Goal: Task Accomplishment & Management: Use online tool/utility

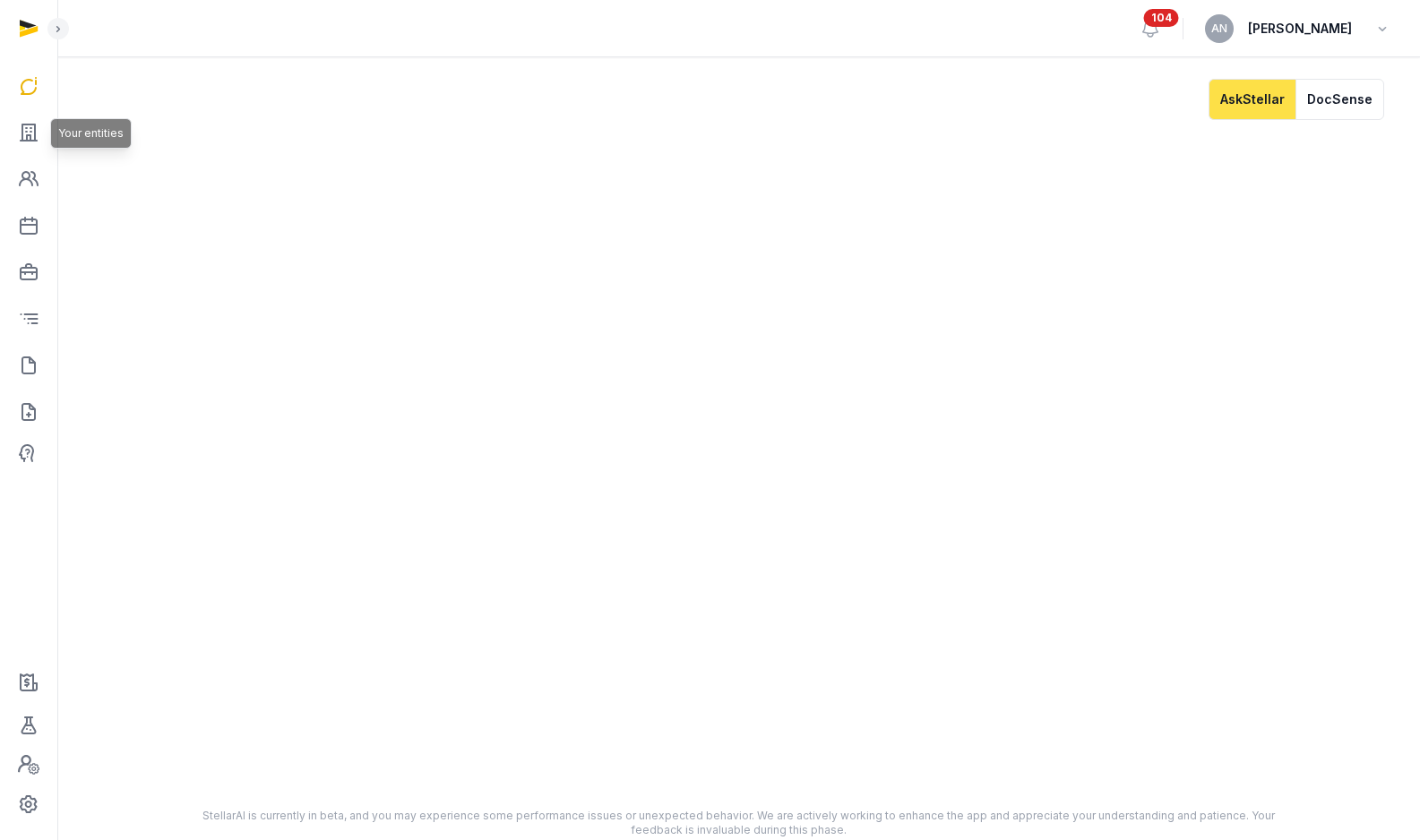
click at [33, 136] on icon at bounding box center [29, 133] width 22 height 29
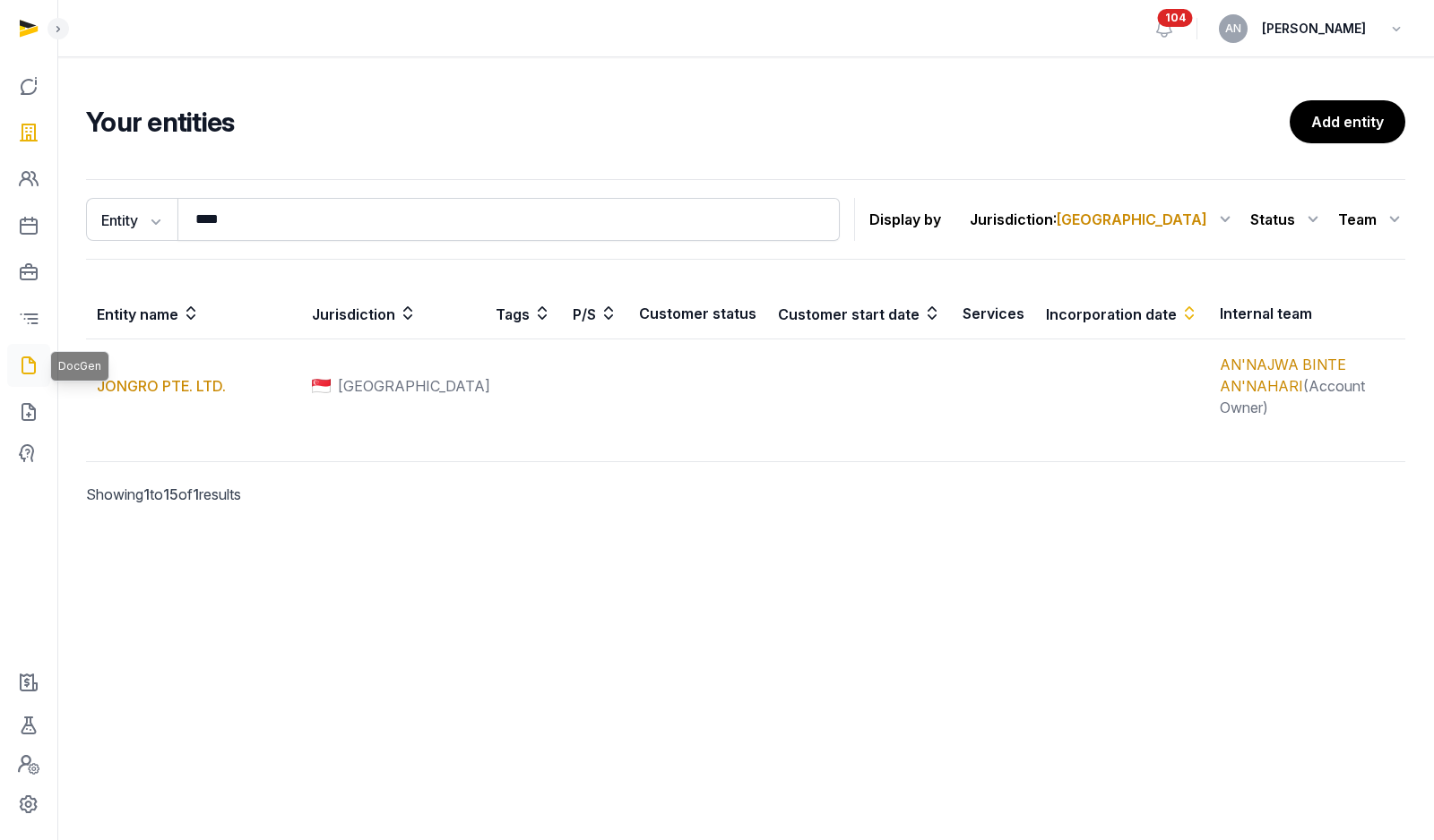
click at [30, 369] on icon at bounding box center [29, 366] width 22 height 29
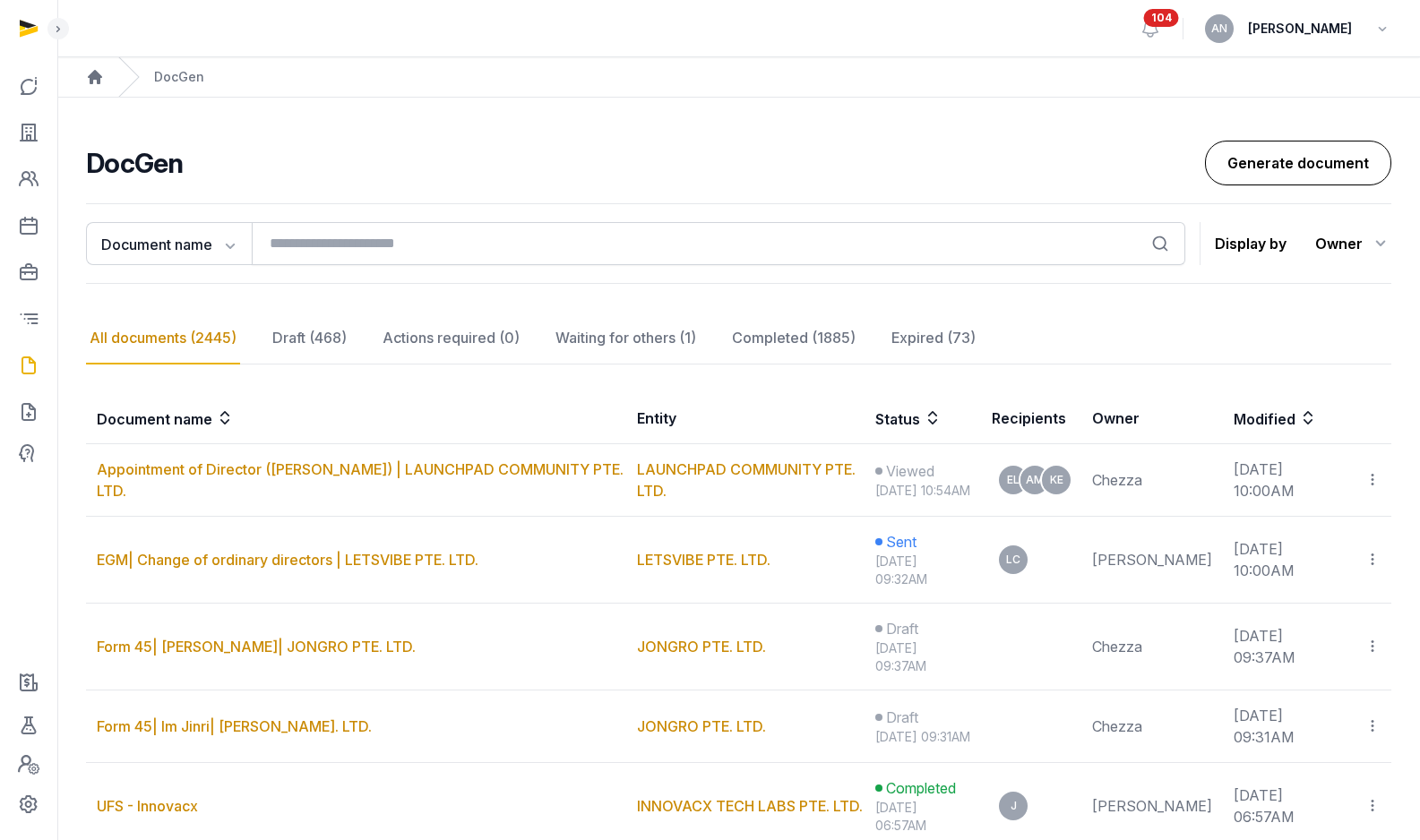
click at [1341, 149] on link "Generate document" at bounding box center [1298, 163] width 186 height 45
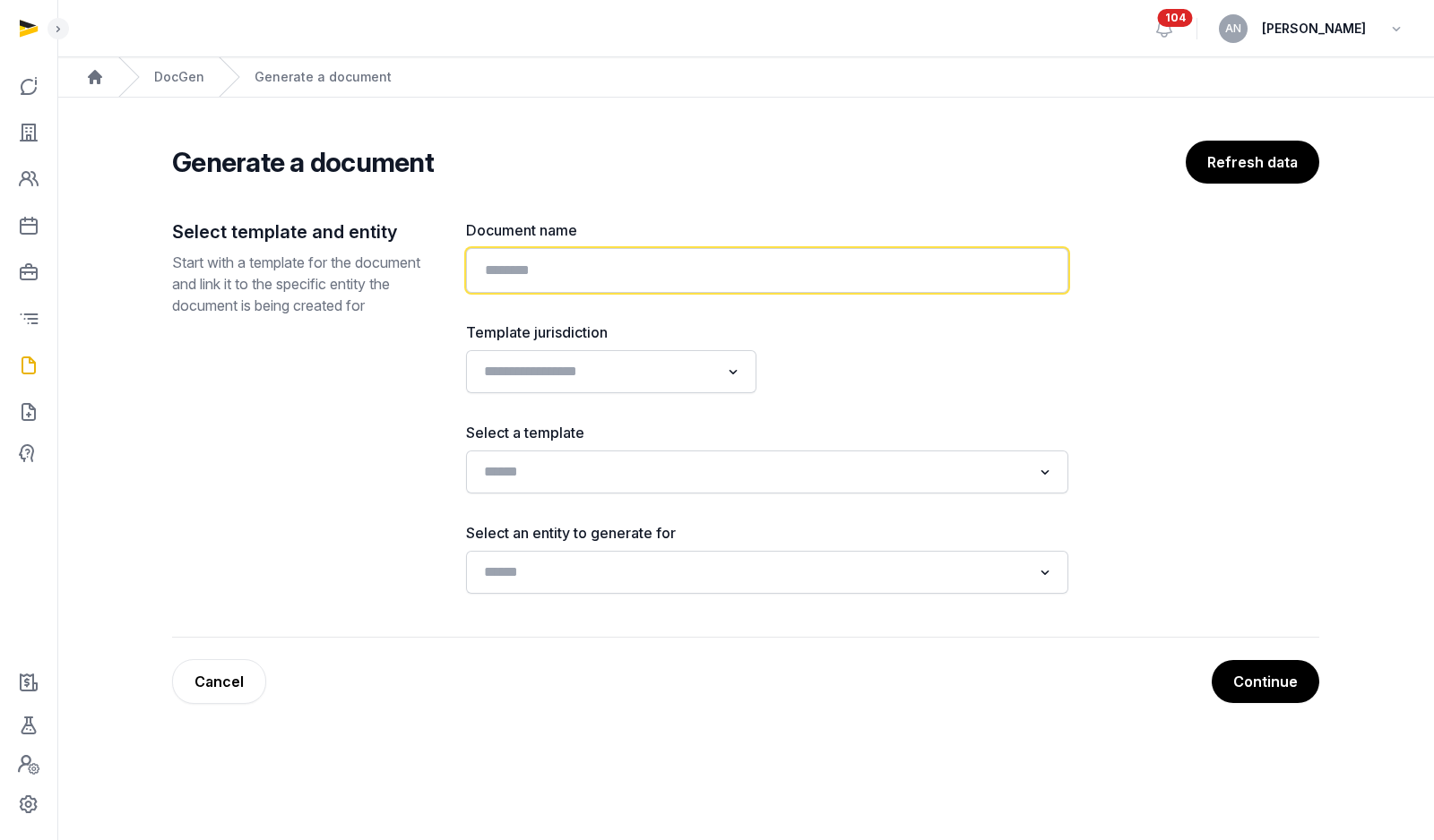
click at [712, 281] on input "text" at bounding box center [767, 271] width 602 height 45
type input "****"
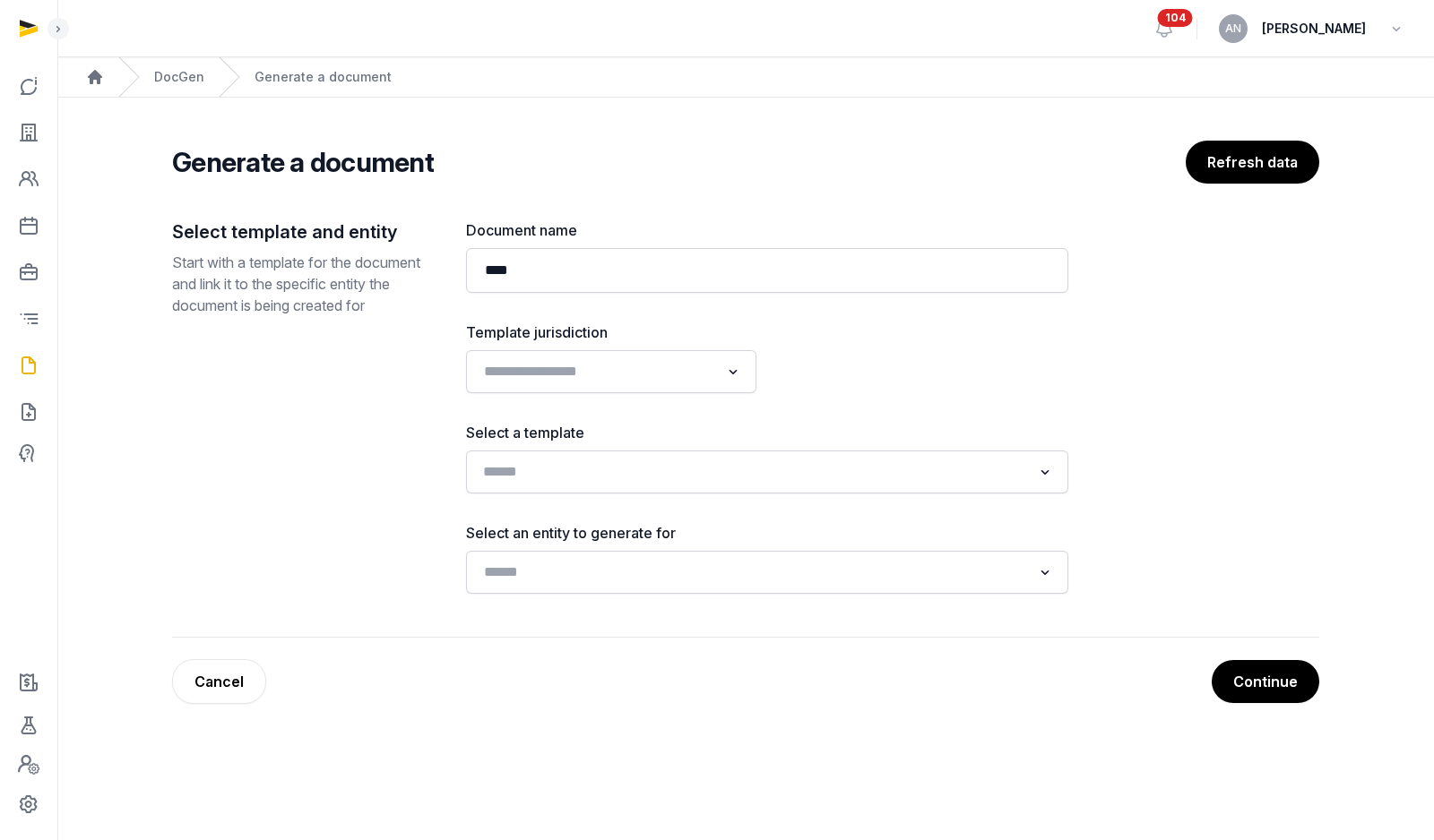
click at [586, 469] on input "Search for option" at bounding box center [754, 472] width 554 height 25
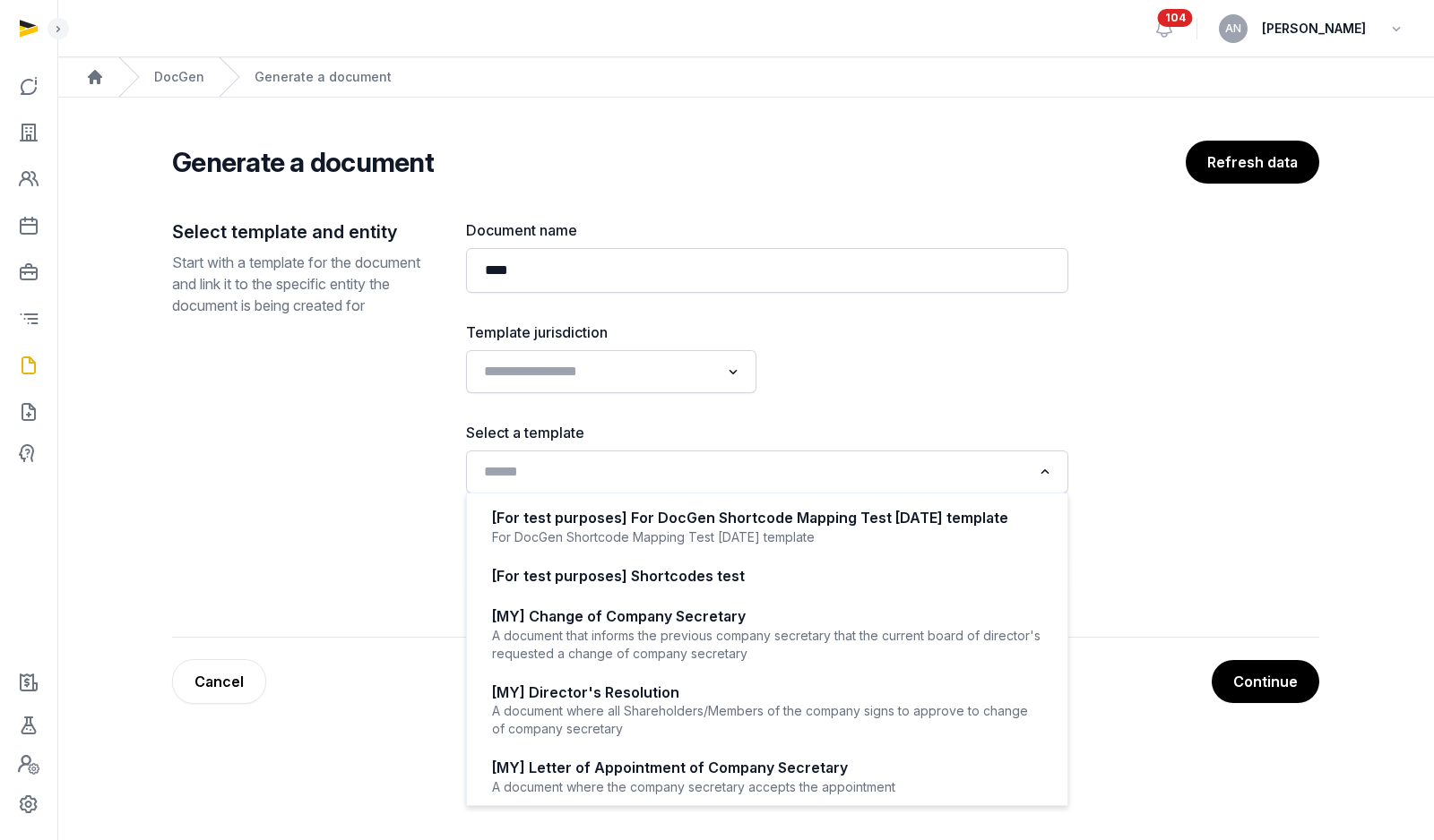
click at [574, 389] on div "Loading..." at bounding box center [612, 372] width 291 height 43
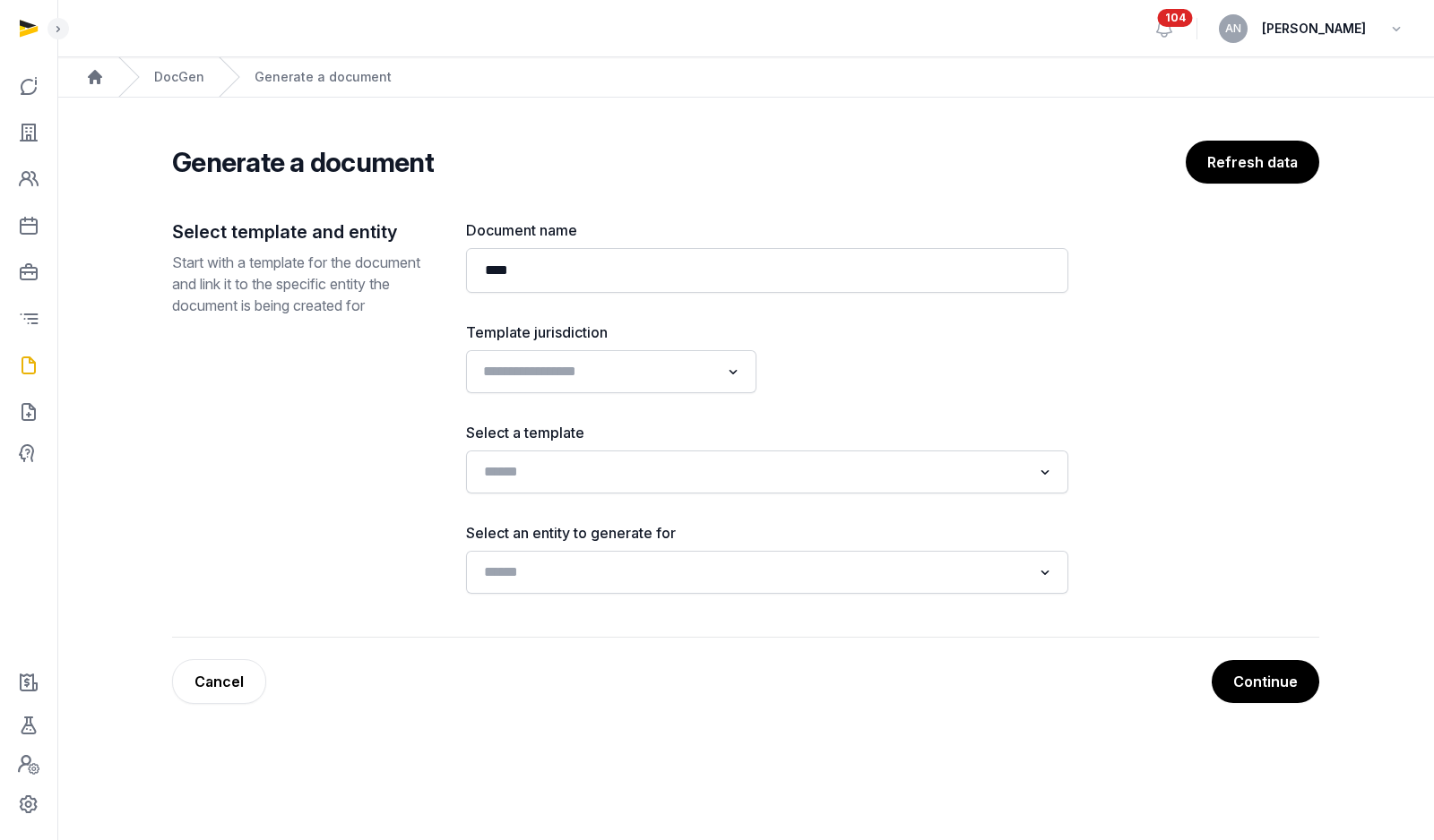
click at [579, 379] on input "Search for option" at bounding box center [598, 372] width 243 height 25
click at [553, 446] on li "[GEOGRAPHIC_DATA]" at bounding box center [612, 437] width 289 height 26
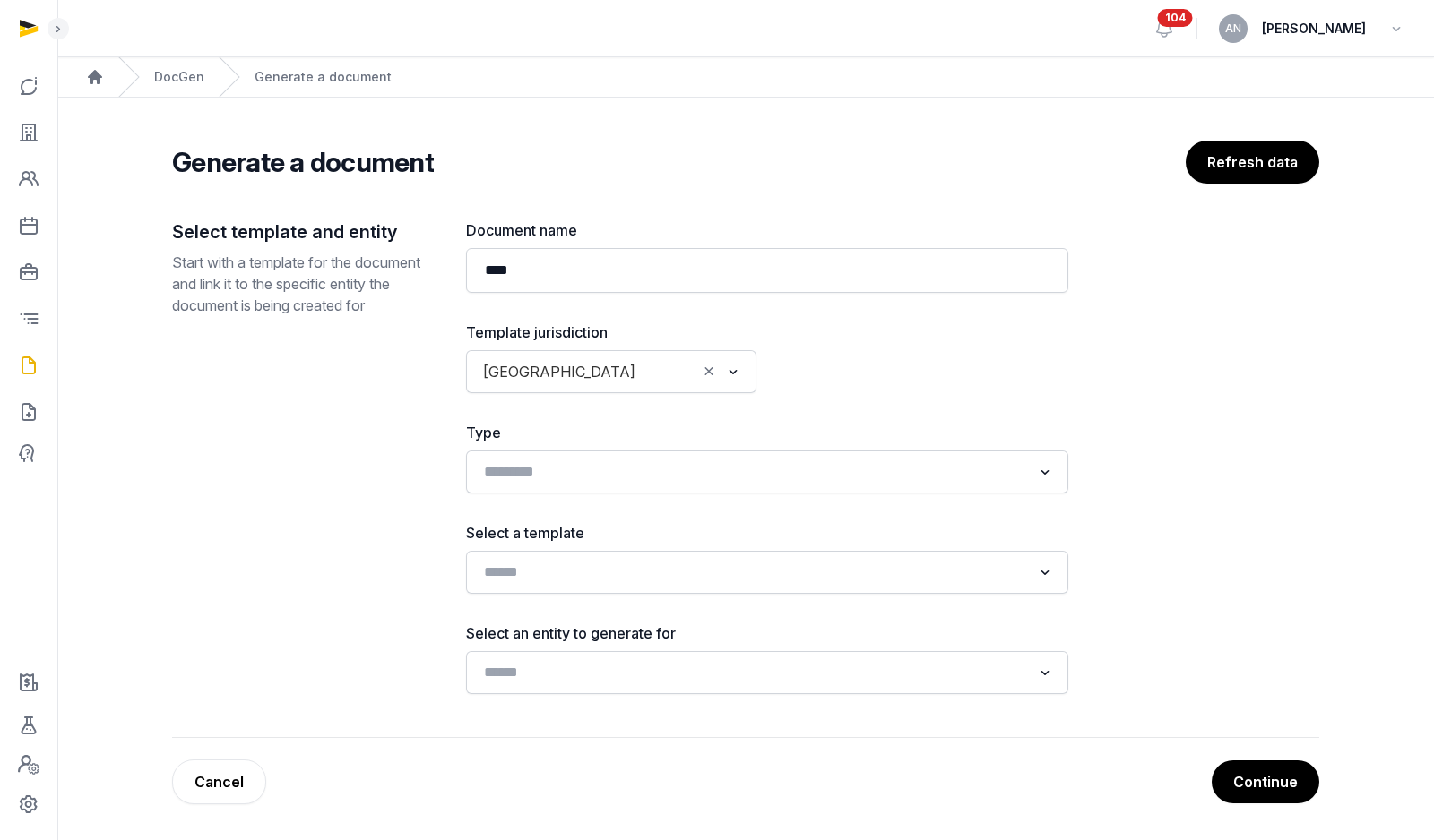
click at [551, 551] on div "Loading..." at bounding box center [767, 572] width 602 height 43
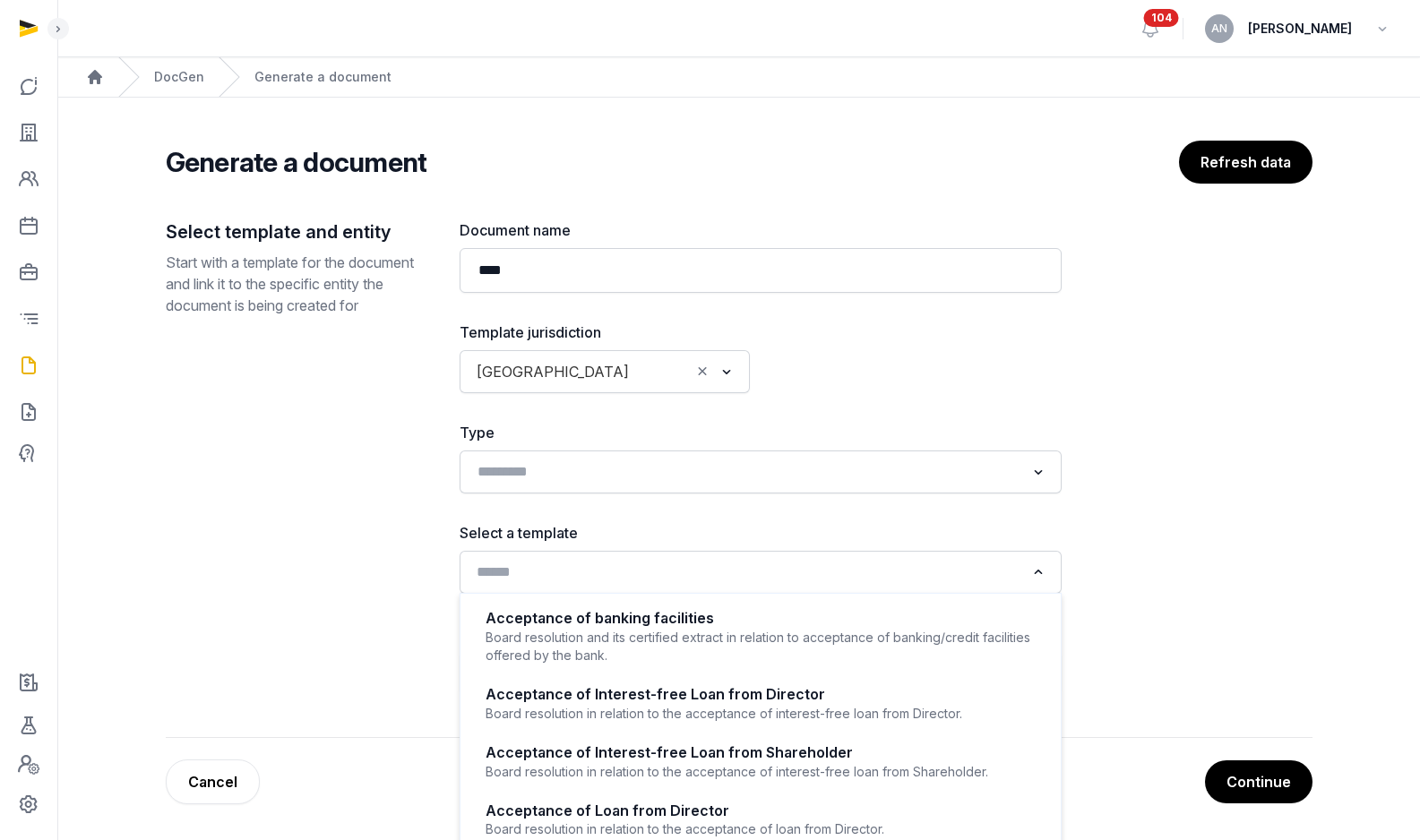
click at [551, 567] on input "Search for option" at bounding box center [748, 572] width 554 height 25
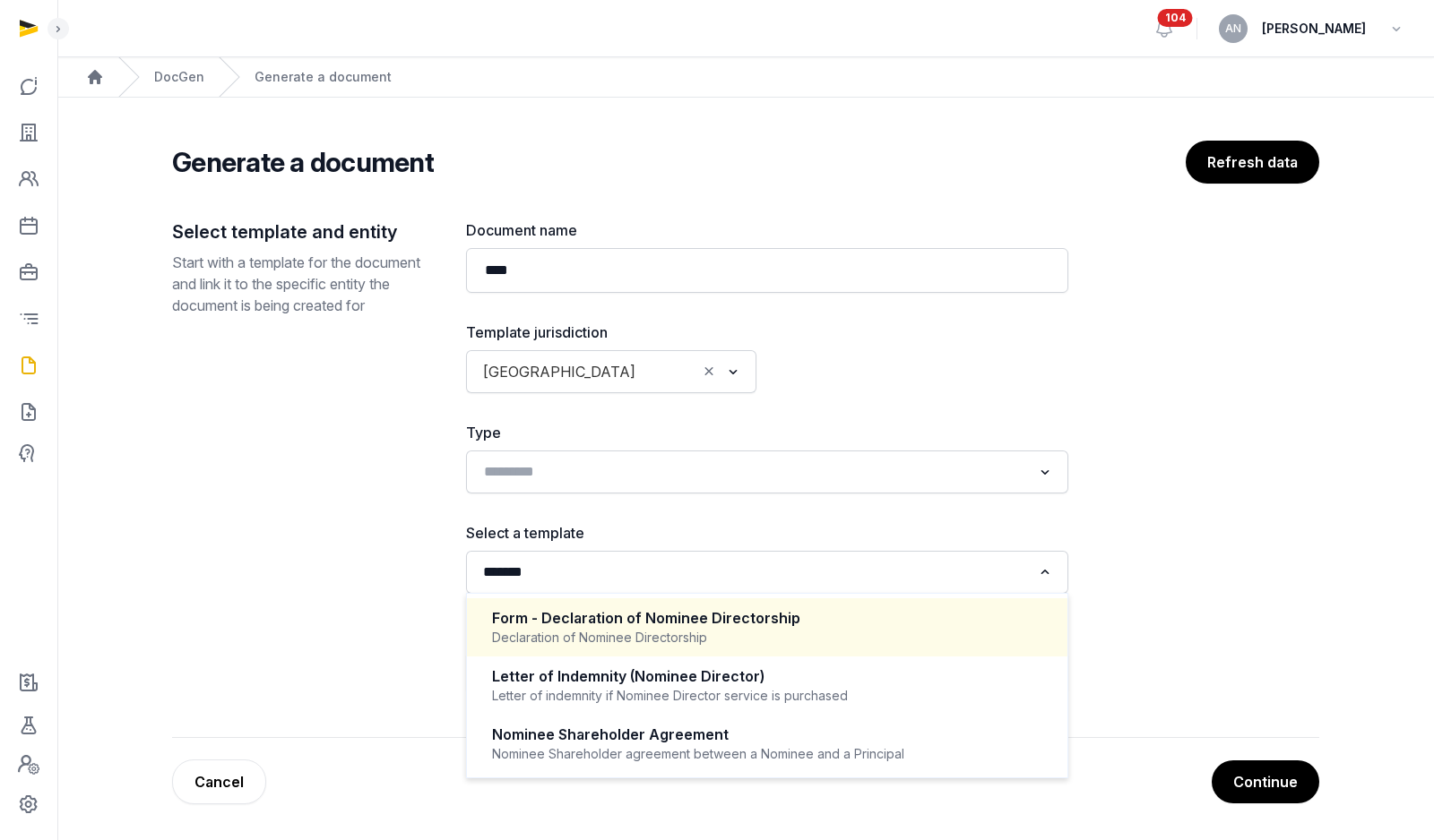
click at [638, 644] on div "Declaration of Nominee Directorship" at bounding box center [767, 637] width 550 height 18
type input "*******"
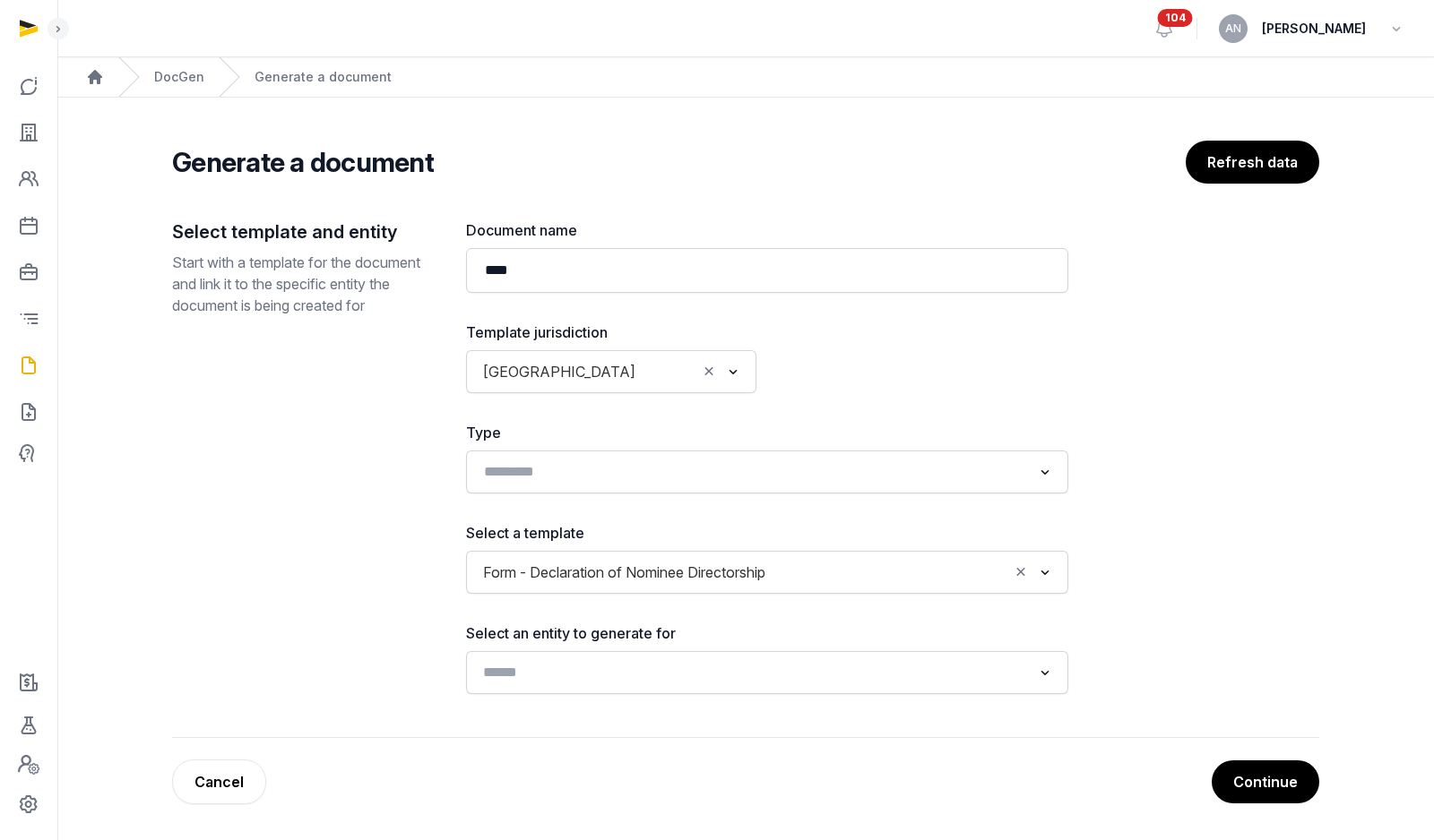
click at [638, 679] on input "Search for option" at bounding box center [754, 672] width 554 height 25
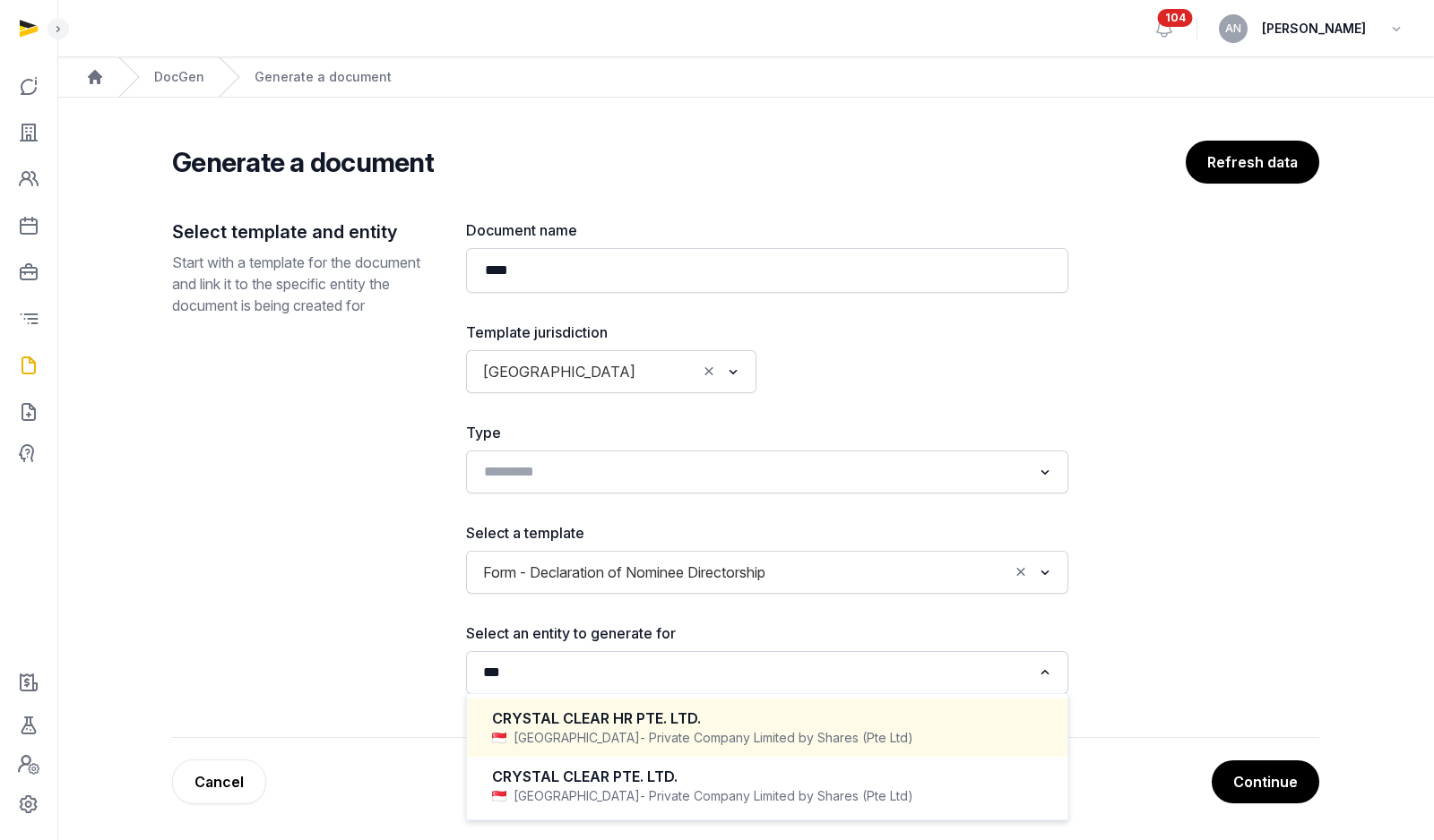
click at [646, 726] on div "CRYSTAL CLEAR HR PTE. LTD." at bounding box center [767, 718] width 550 height 21
type input "***"
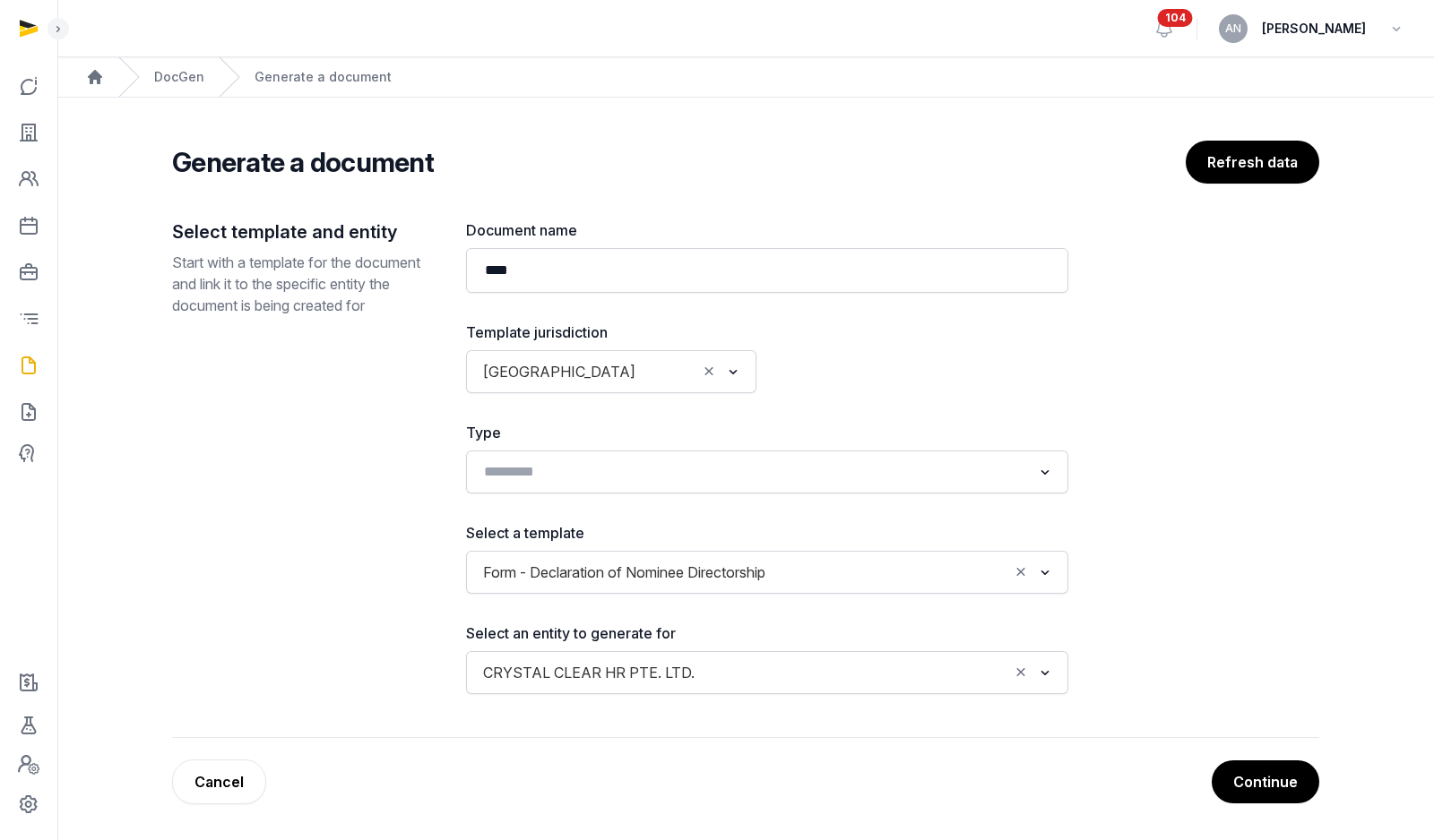
click at [1216, 766] on div "Continue Cancel" at bounding box center [745, 782] width 1147 height 45
click at [1255, 776] on button "Continue" at bounding box center [1265, 782] width 109 height 45
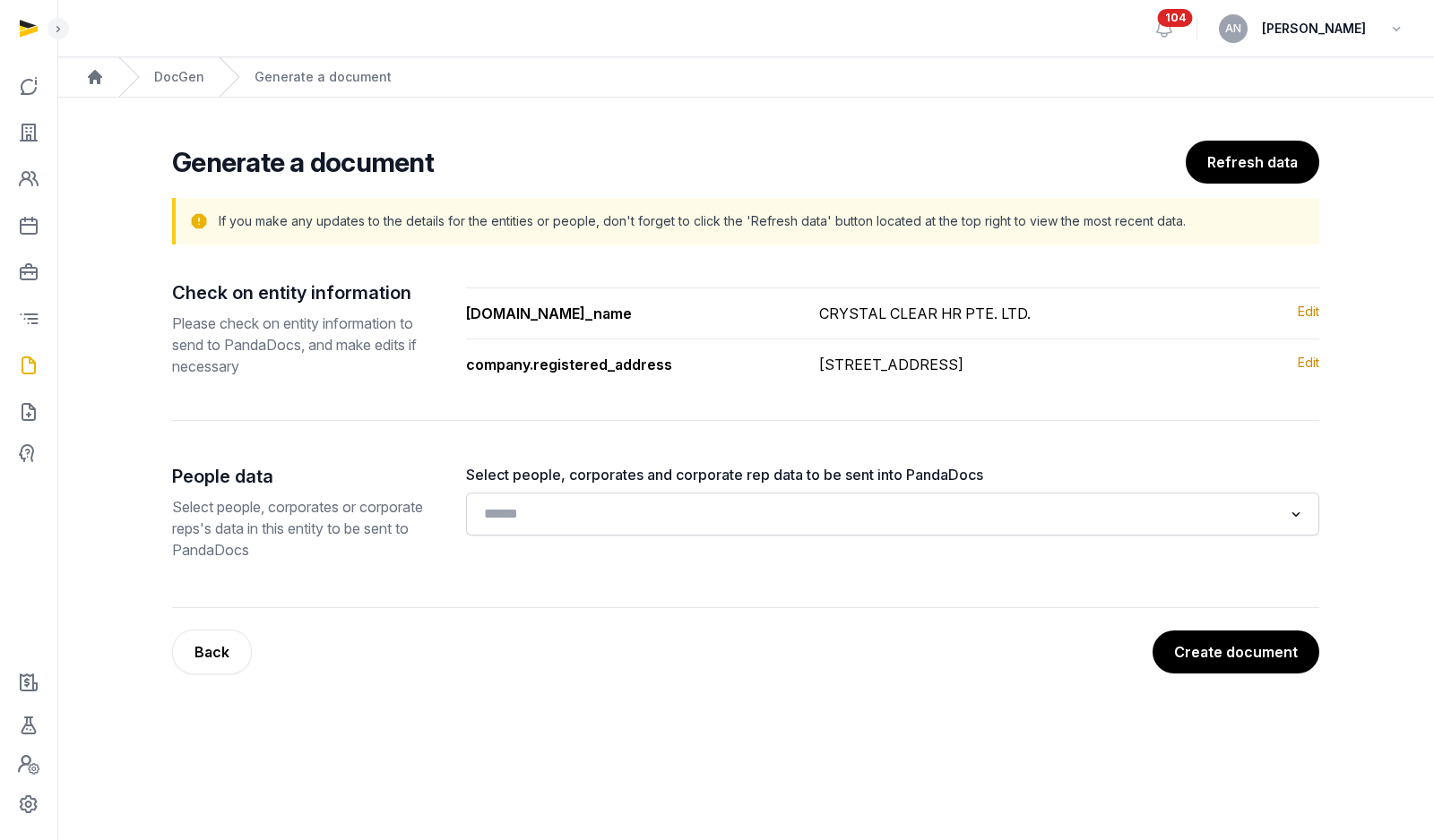
click at [907, 550] on div "Select people, corporates and corporate rep data to be sent into PandaDocs Load…" at bounding box center [892, 515] width 853 height 100
click at [909, 533] on div "Loading..." at bounding box center [892, 515] width 853 height 43
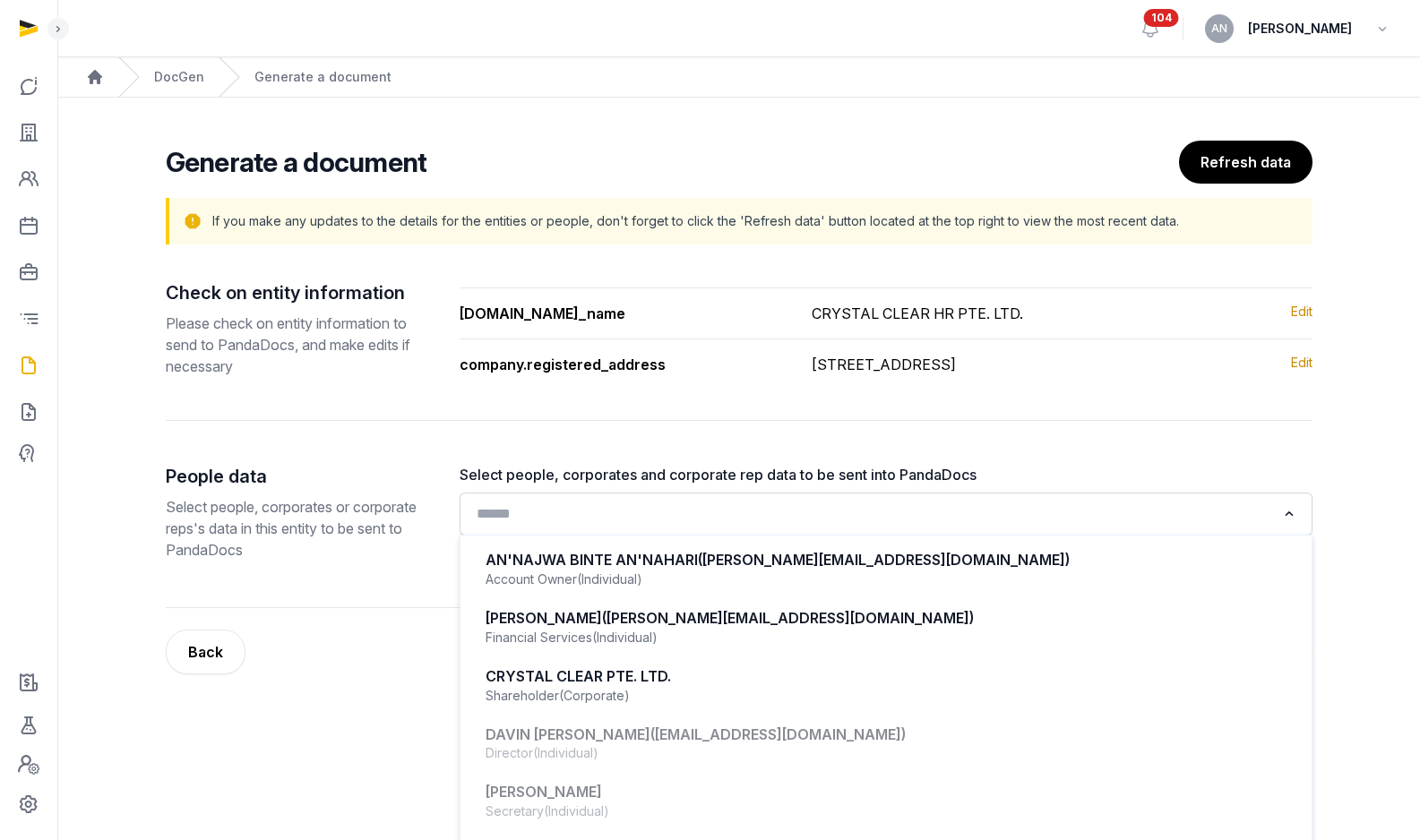
click at [912, 524] on input "Search for option" at bounding box center [873, 515] width 805 height 25
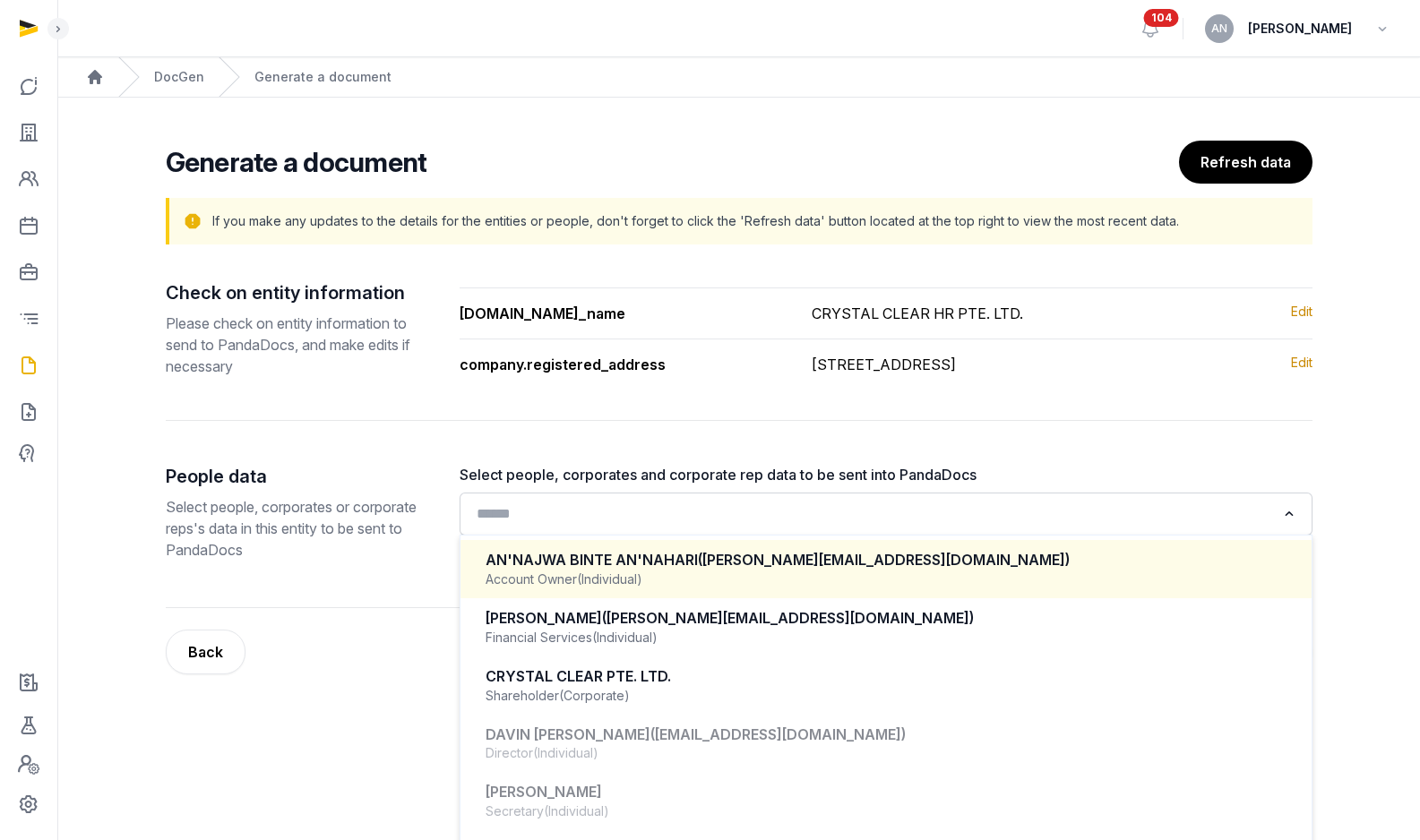
click at [818, 568] on div "AN'NAJWA BINTE AN'NAHARI ([PERSON_NAME][EMAIL_ADDRESS][DOMAIN_NAME])" at bounding box center [886, 559] width 801 height 21
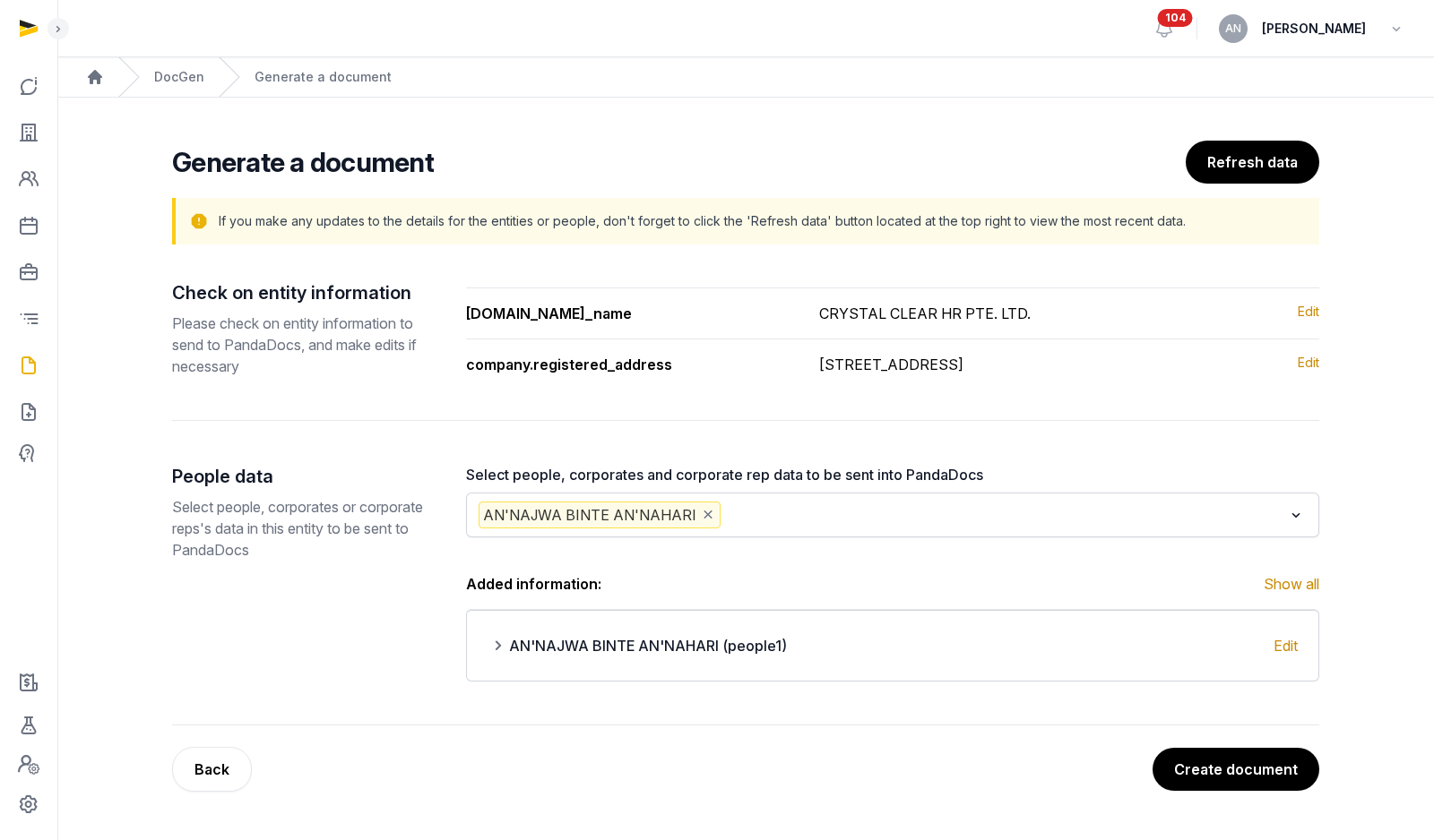
click at [1163, 741] on div "Generate a document Refresh data If you make any updates to the details for the…" at bounding box center [745, 466] width 1147 height 651
click at [1180, 766] on button "Create document" at bounding box center [1235, 769] width 169 height 45
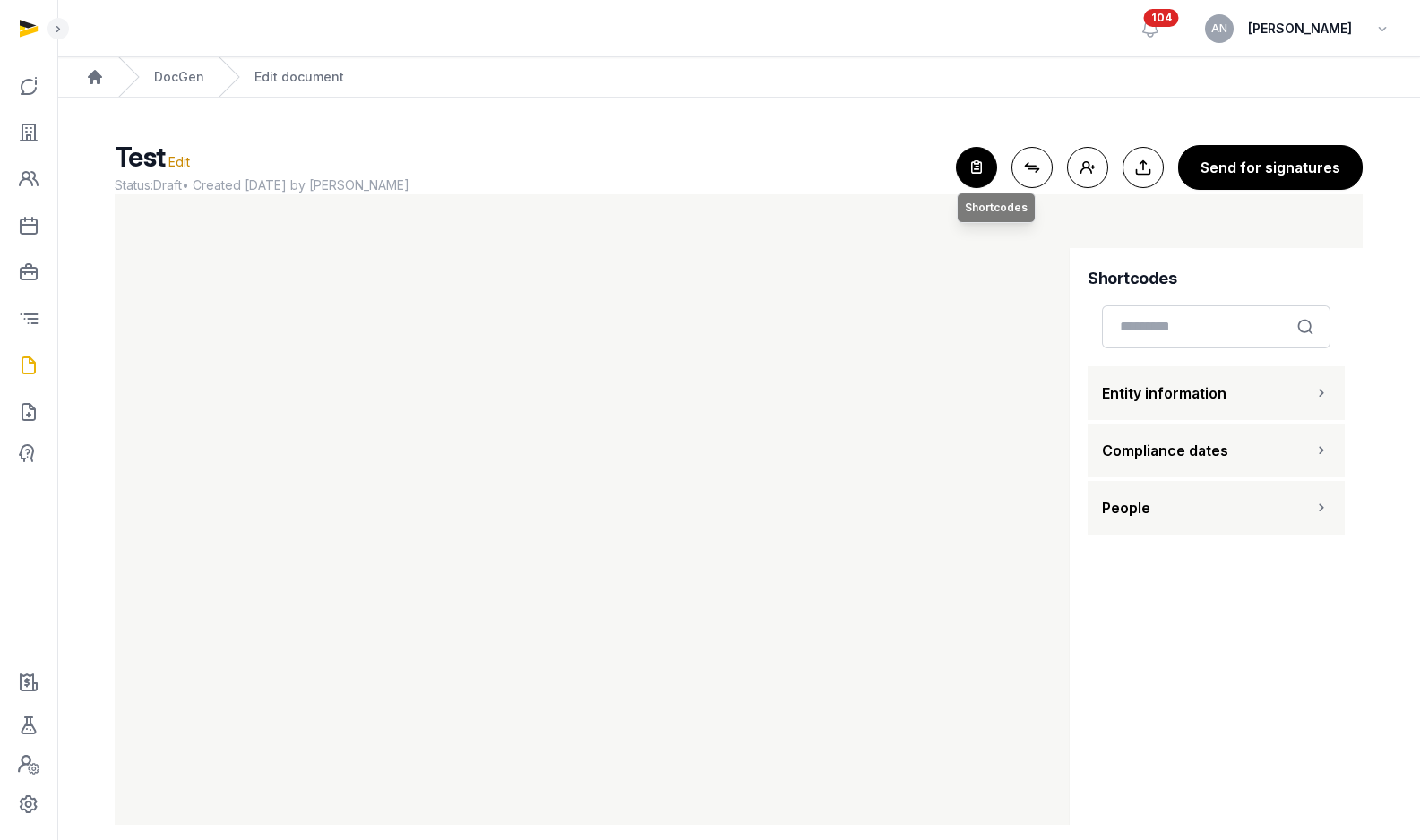
click at [992, 181] on icon "button" at bounding box center [976, 168] width 39 height 39
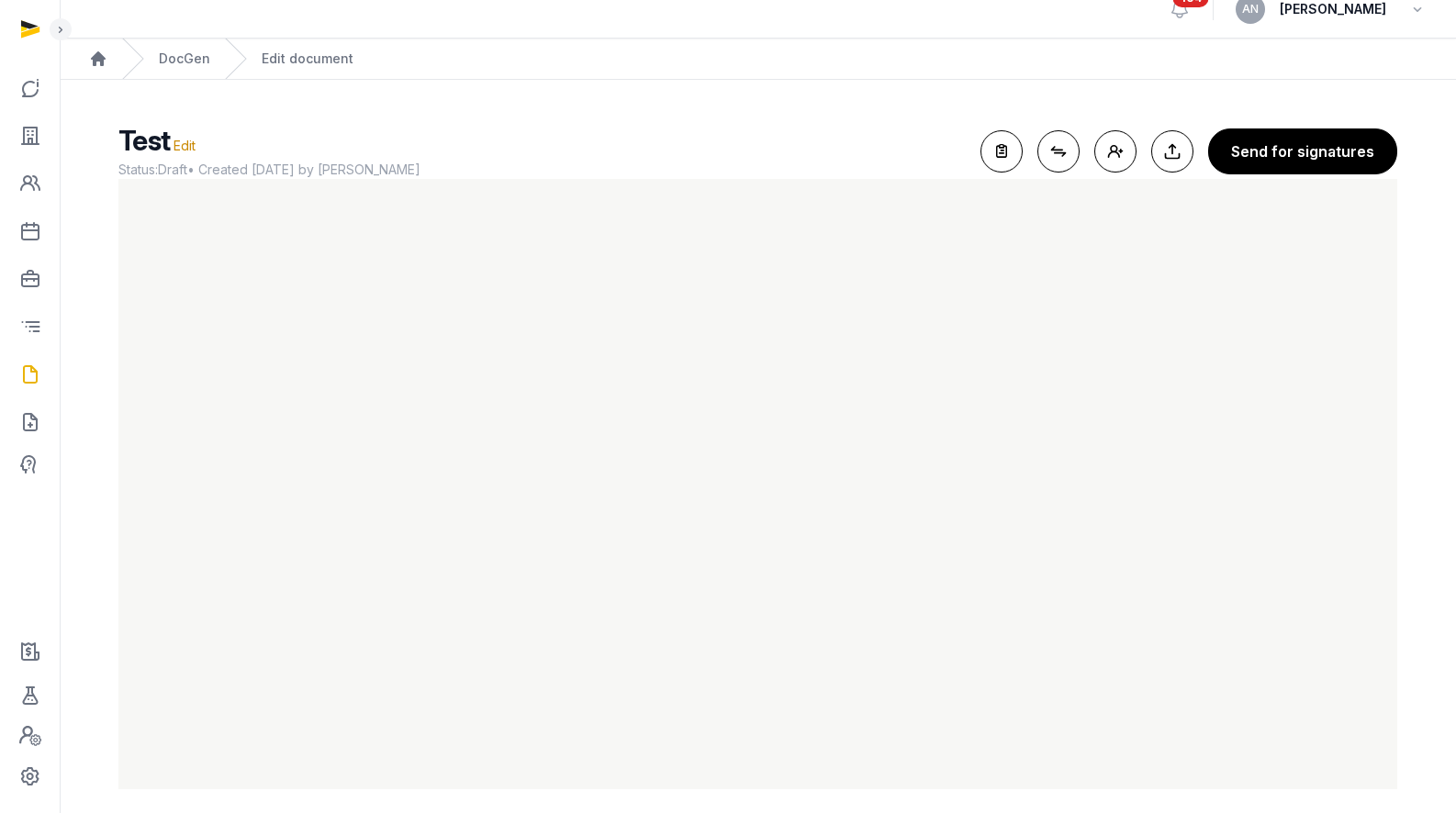
scroll to position [20, 0]
click at [181, 64] on link "DocGen" at bounding box center [184, 59] width 51 height 18
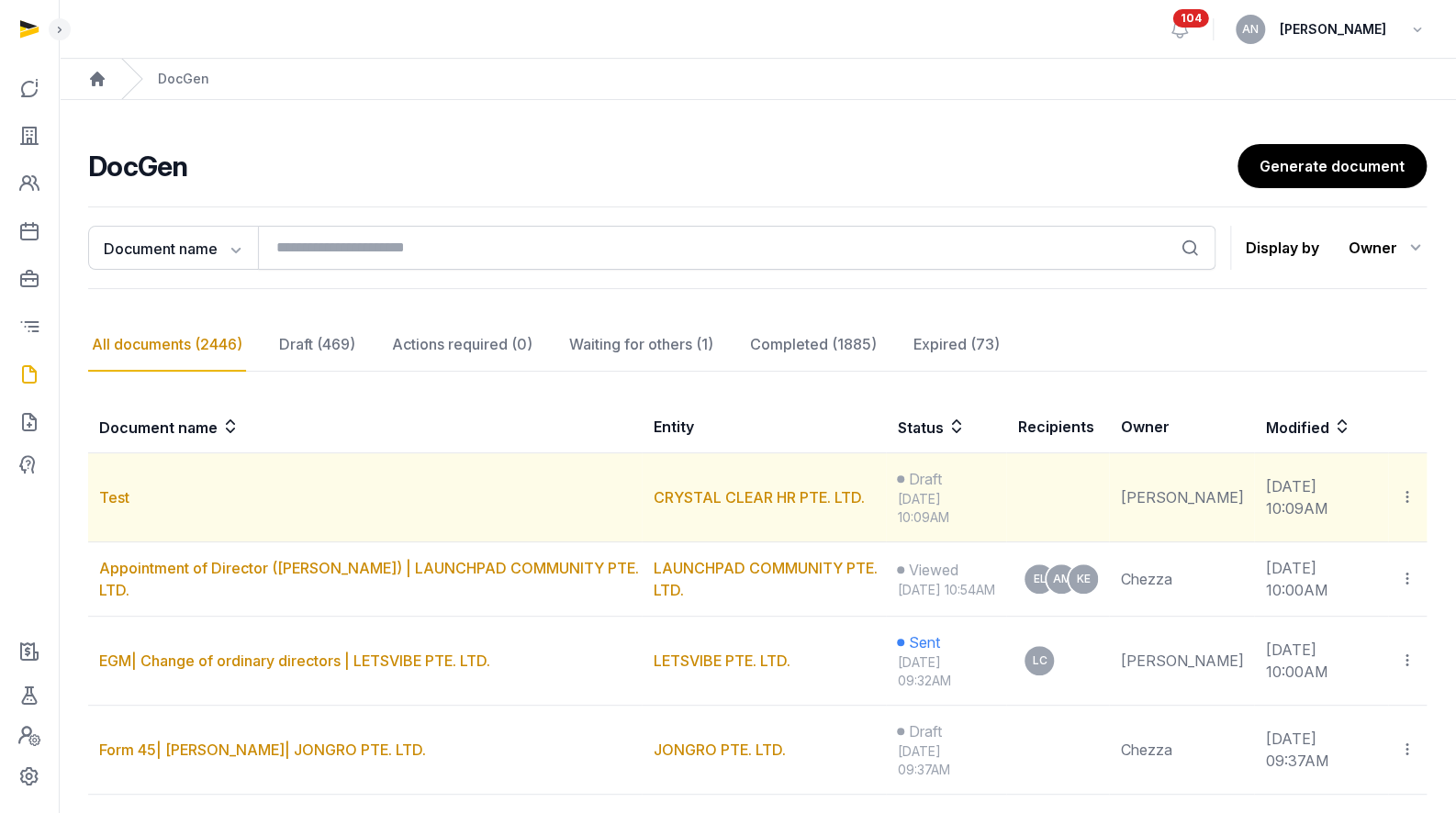
scroll to position [4, 0]
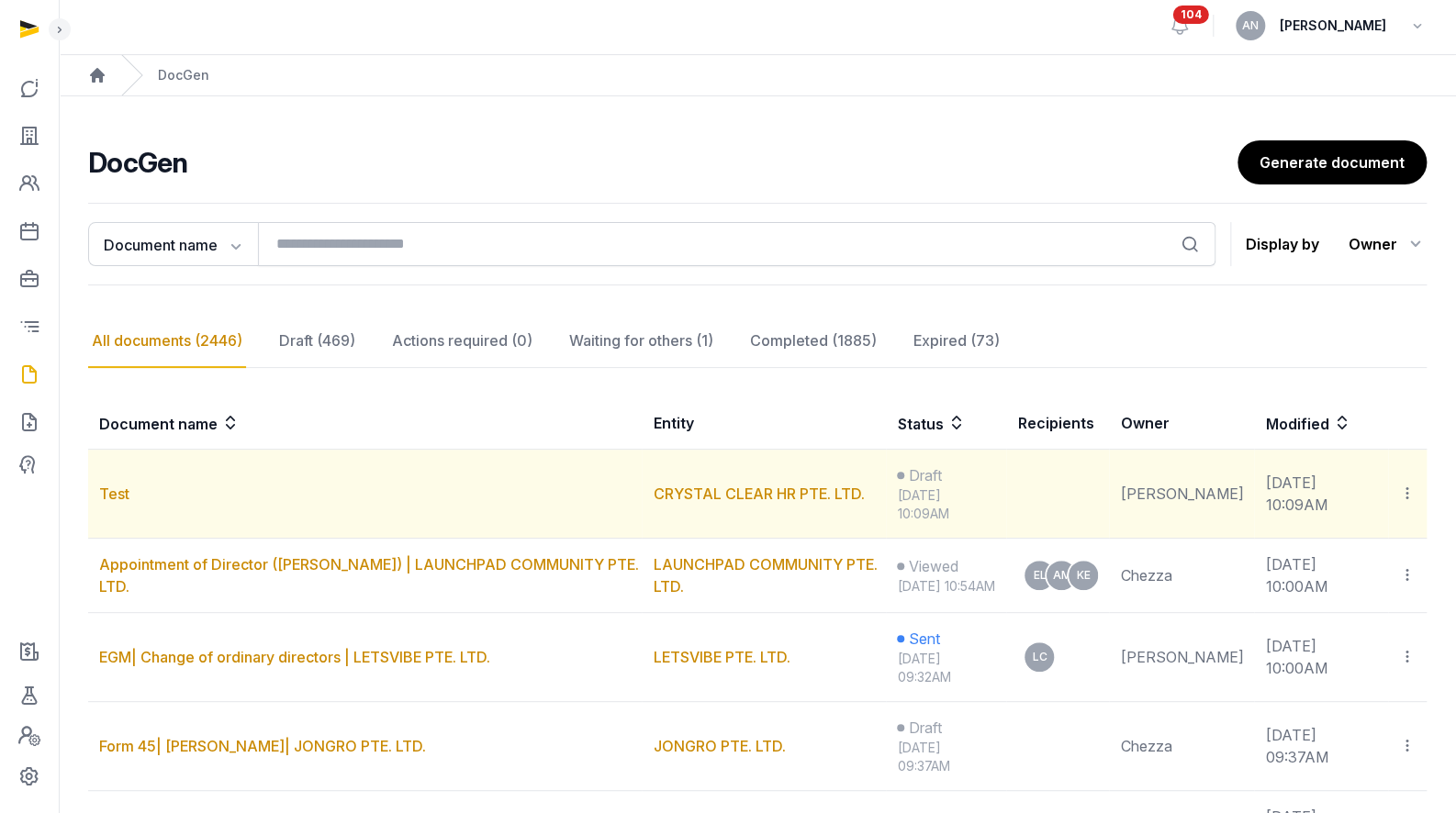
click at [1393, 494] on td "Copy links Delete" at bounding box center [1407, 494] width 39 height 89
click at [1409, 493] on icon at bounding box center [1407, 493] width 17 height 19
click at [1364, 563] on div "Delete" at bounding box center [1342, 580] width 147 height 37
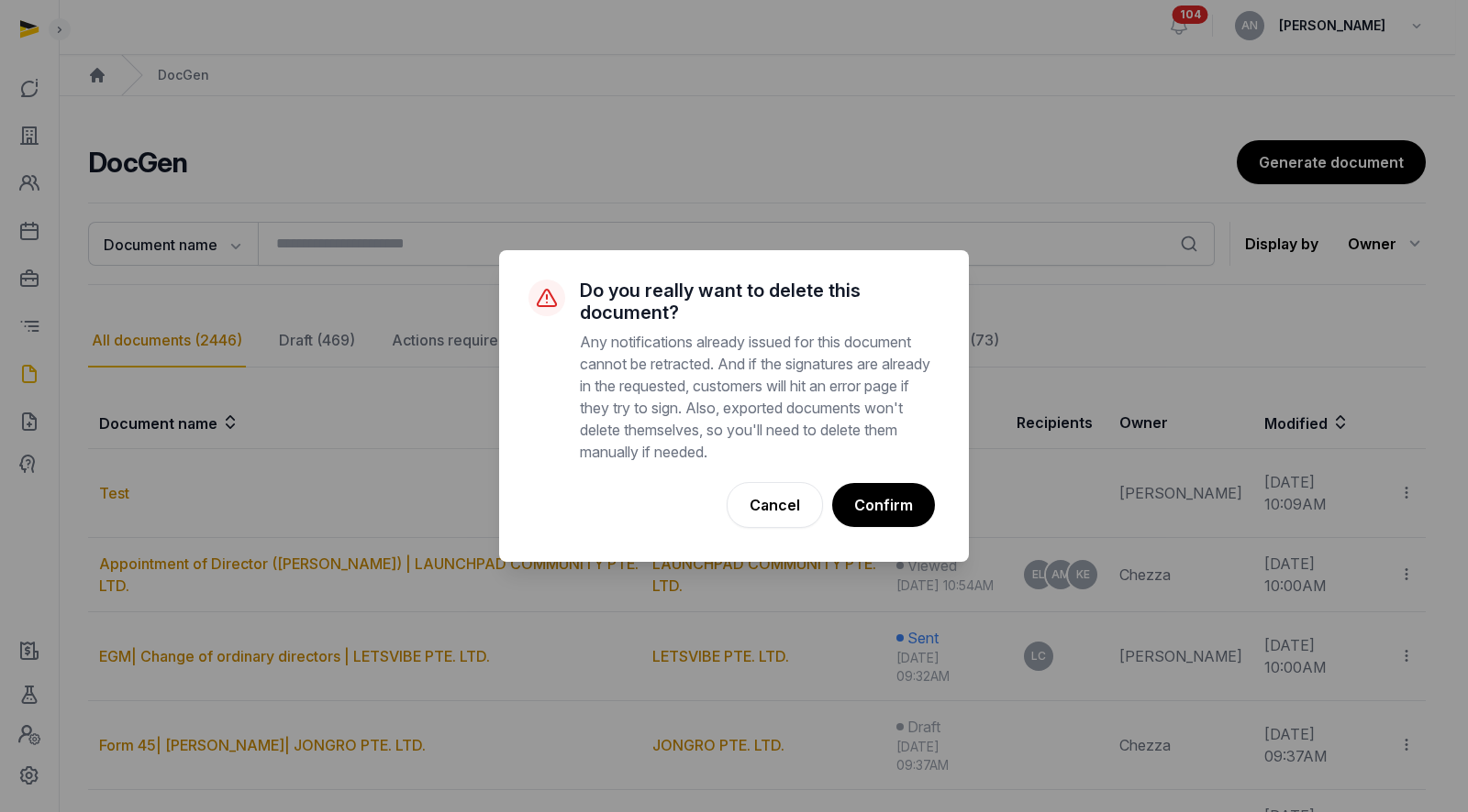
click at [921, 481] on div "Cancel No Confirm" at bounding box center [734, 506] width 411 height 55
click at [904, 499] on button "Confirm" at bounding box center [882, 506] width 105 height 46
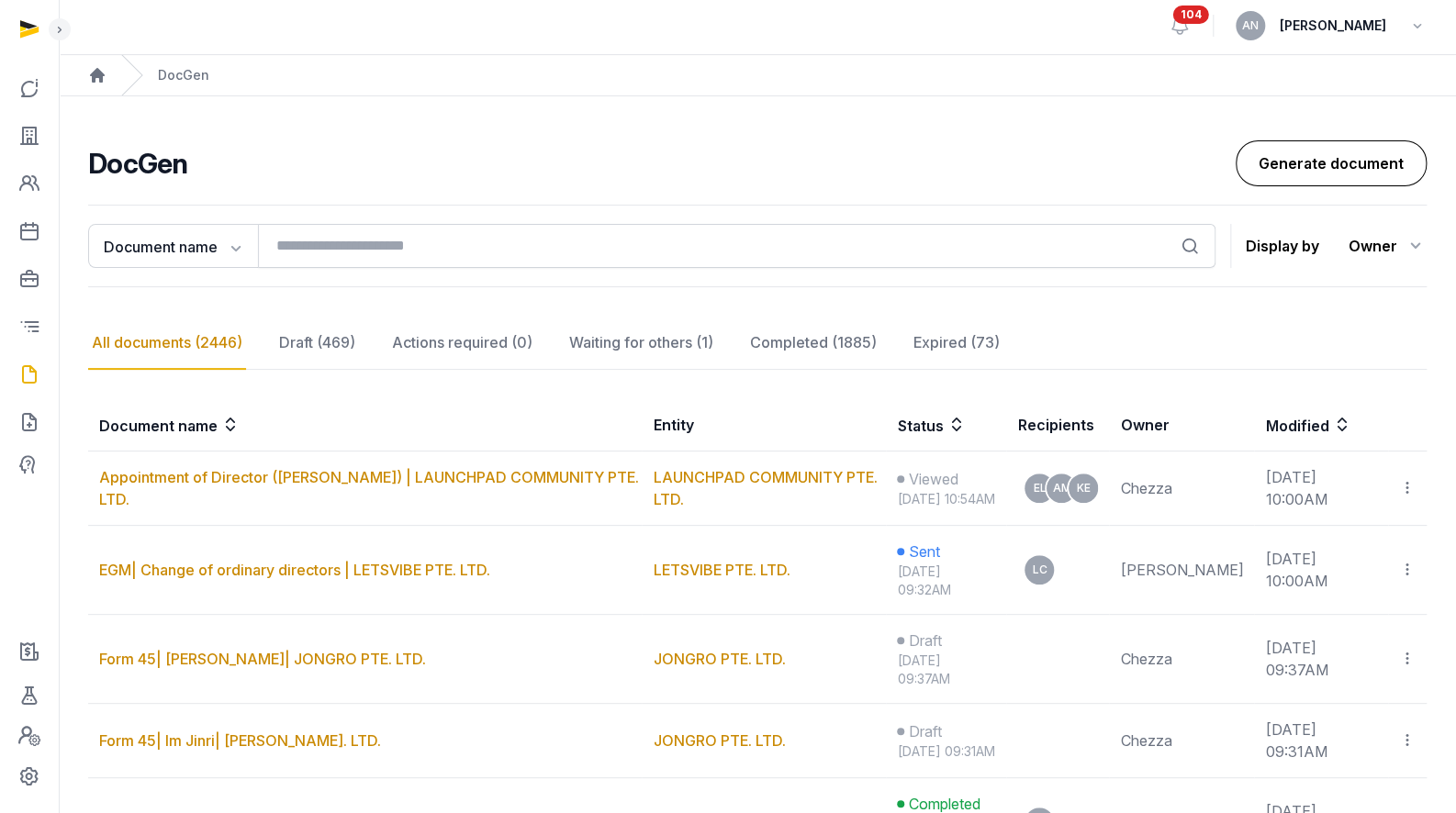
click at [1303, 164] on link "Generate document" at bounding box center [1331, 164] width 191 height 46
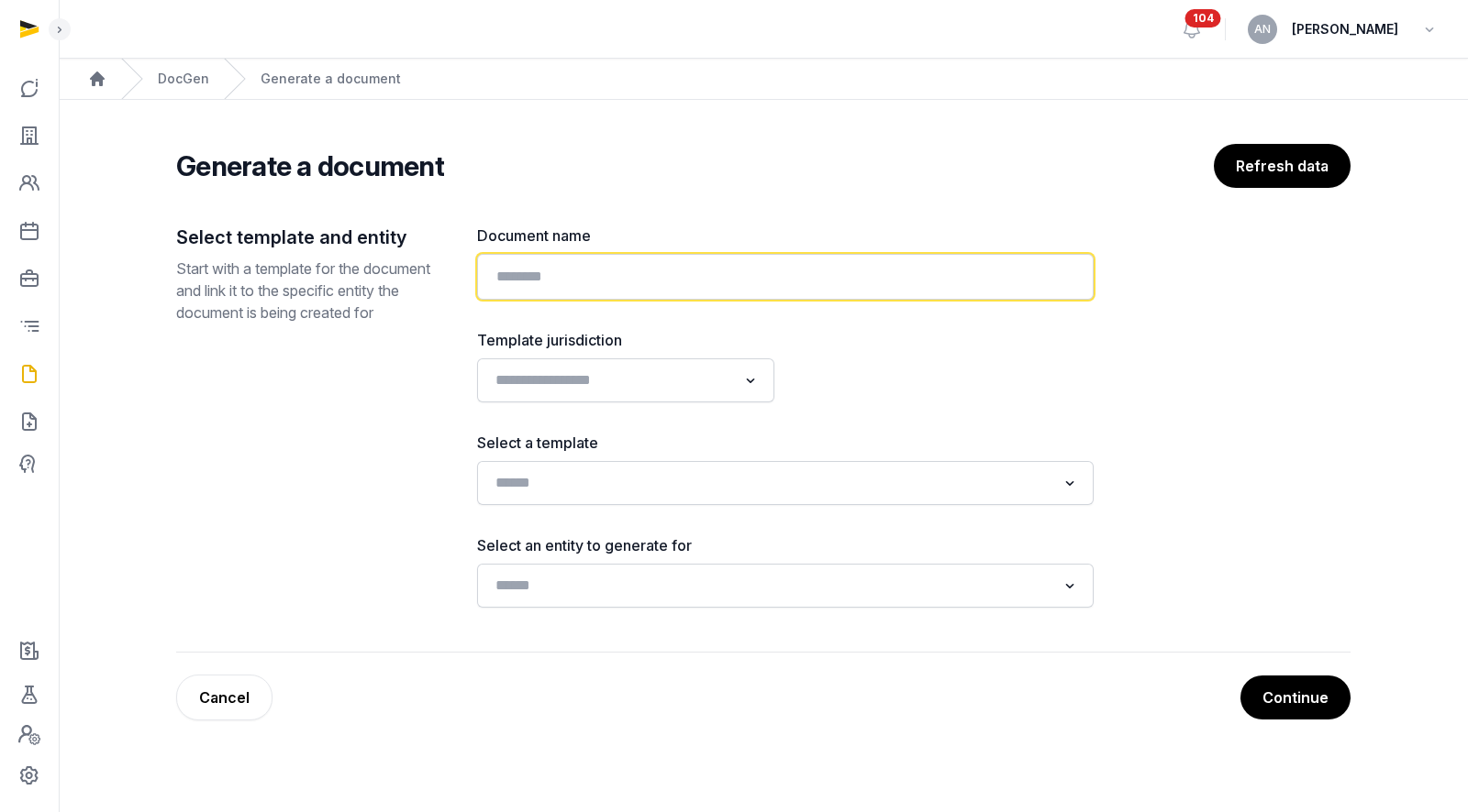
click at [790, 261] on input "text" at bounding box center [785, 277] width 616 height 46
type input "*"
type input "**********"
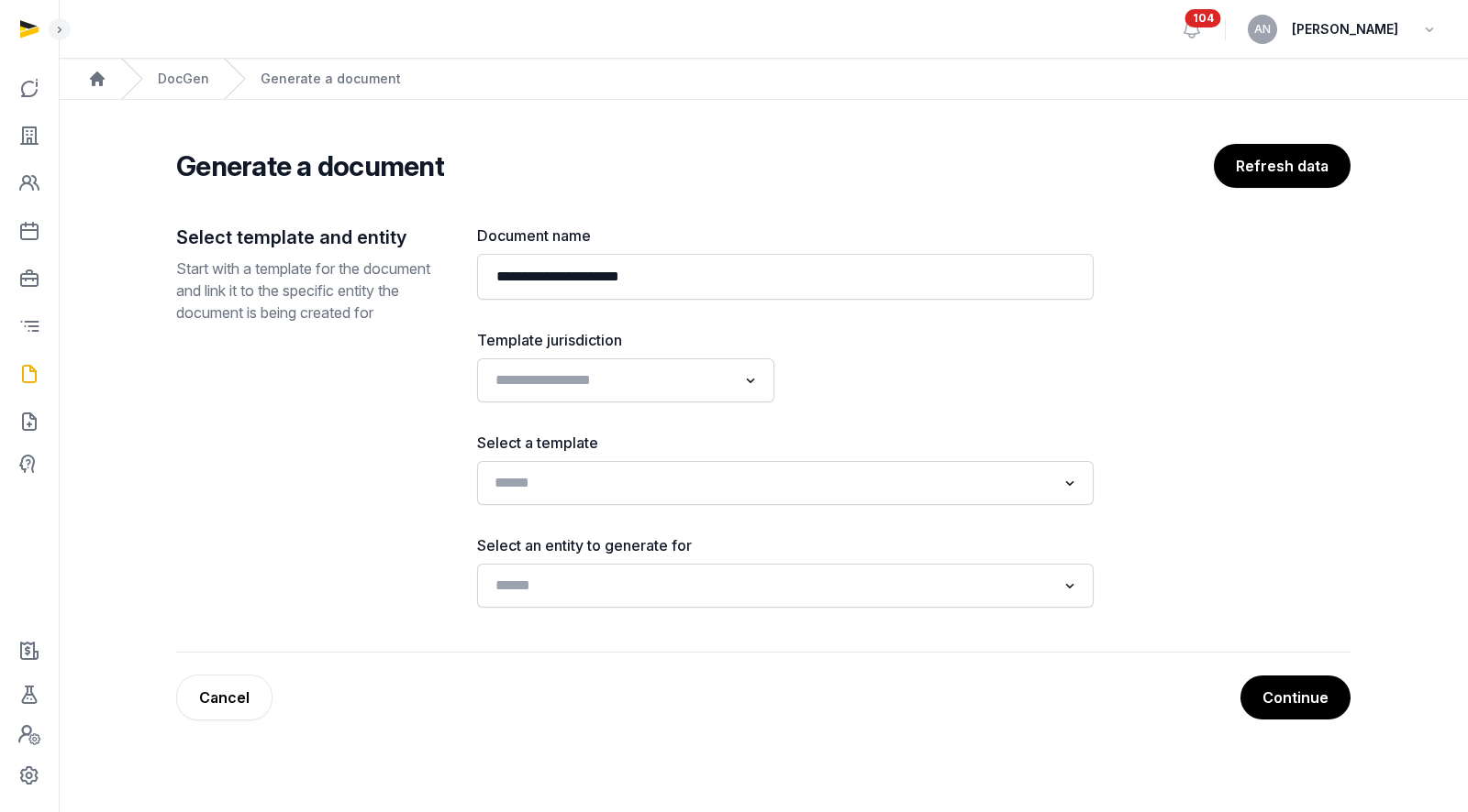
click at [709, 484] on input "Search for option" at bounding box center [772, 484] width 567 height 26
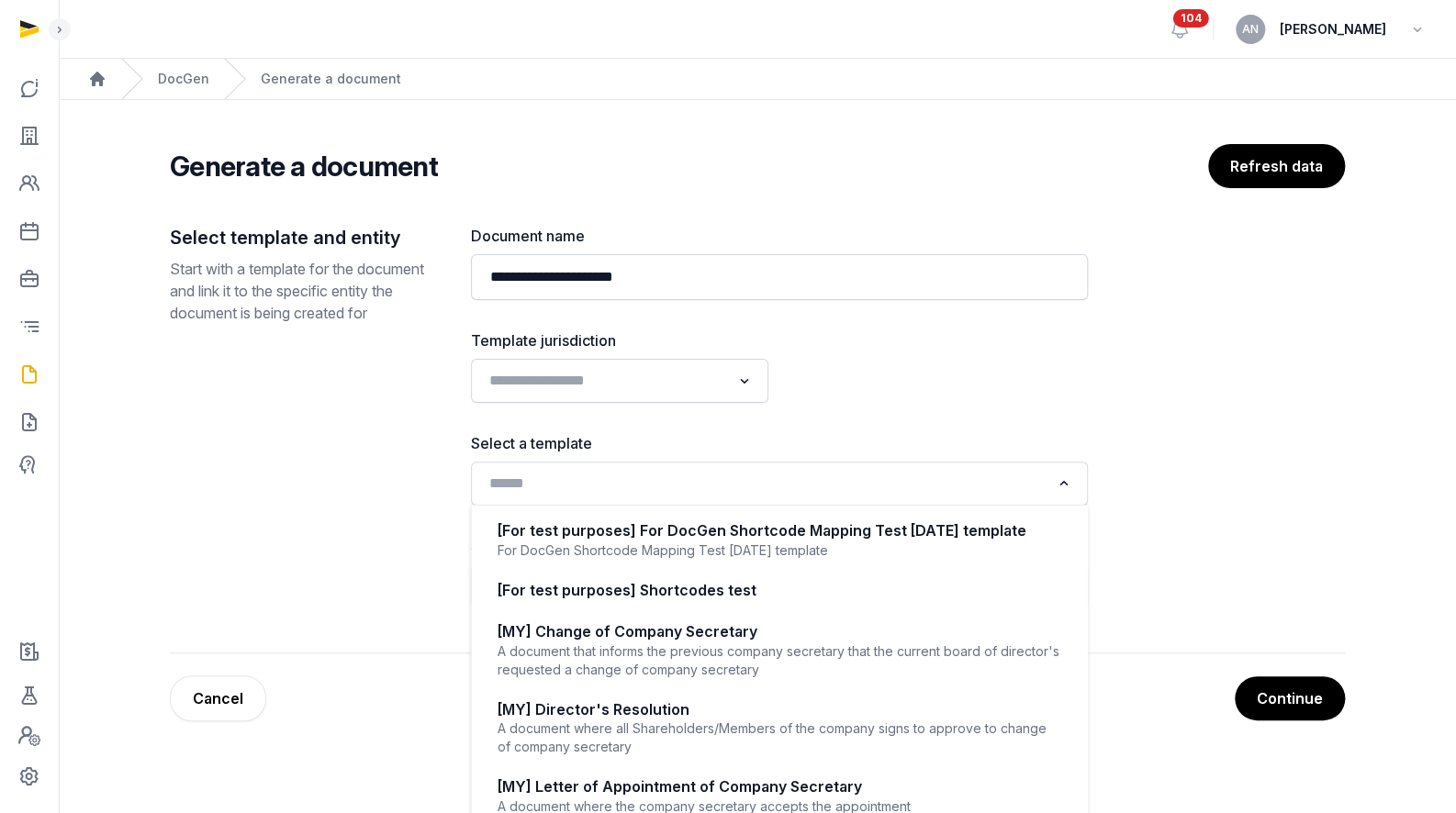
click at [689, 348] on label "Template jurisdiction" at bounding box center [620, 341] width 298 height 22
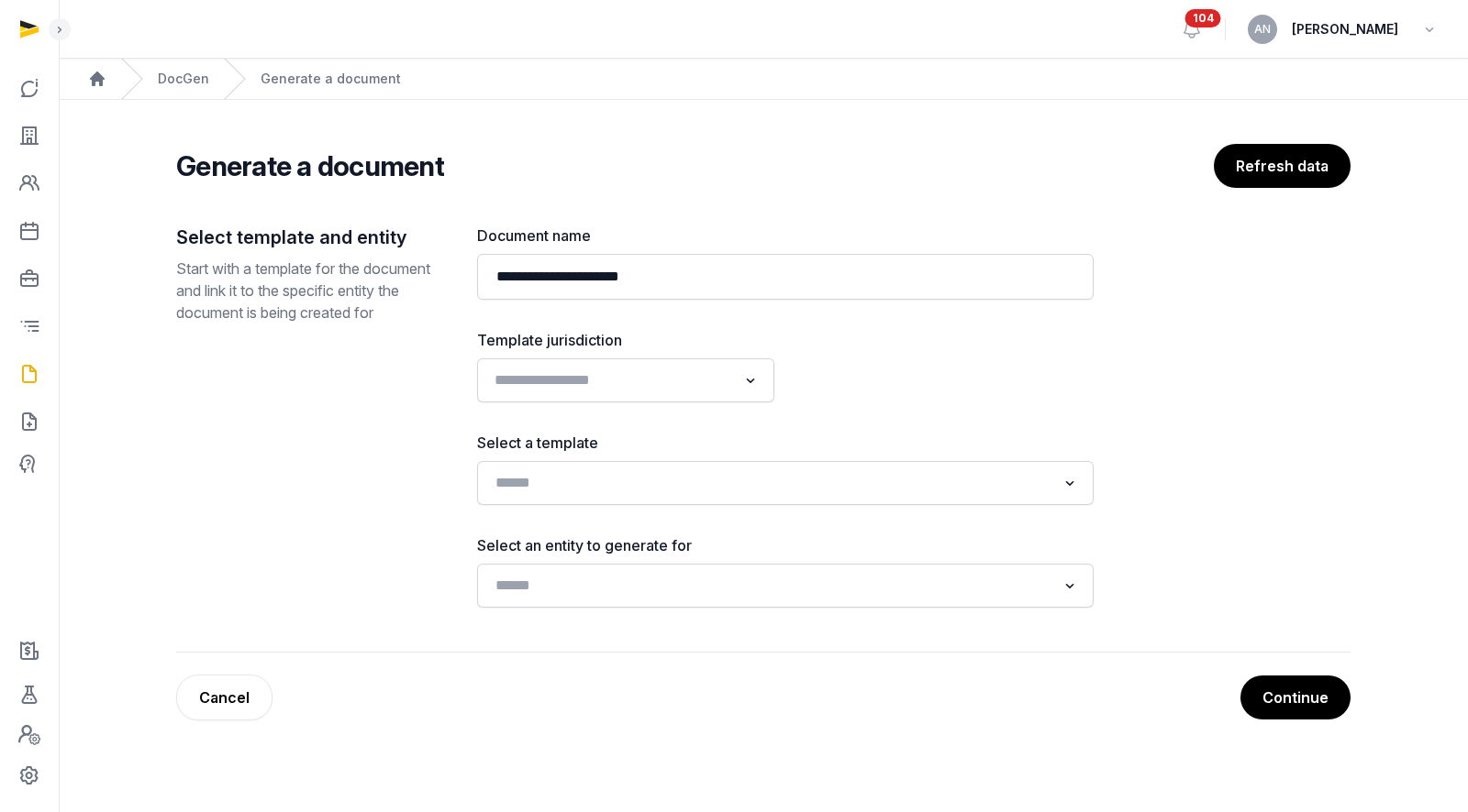
click at [678, 380] on input "Search for option" at bounding box center [612, 381] width 249 height 26
click at [623, 450] on li "[GEOGRAPHIC_DATA]" at bounding box center [626, 447] width 296 height 27
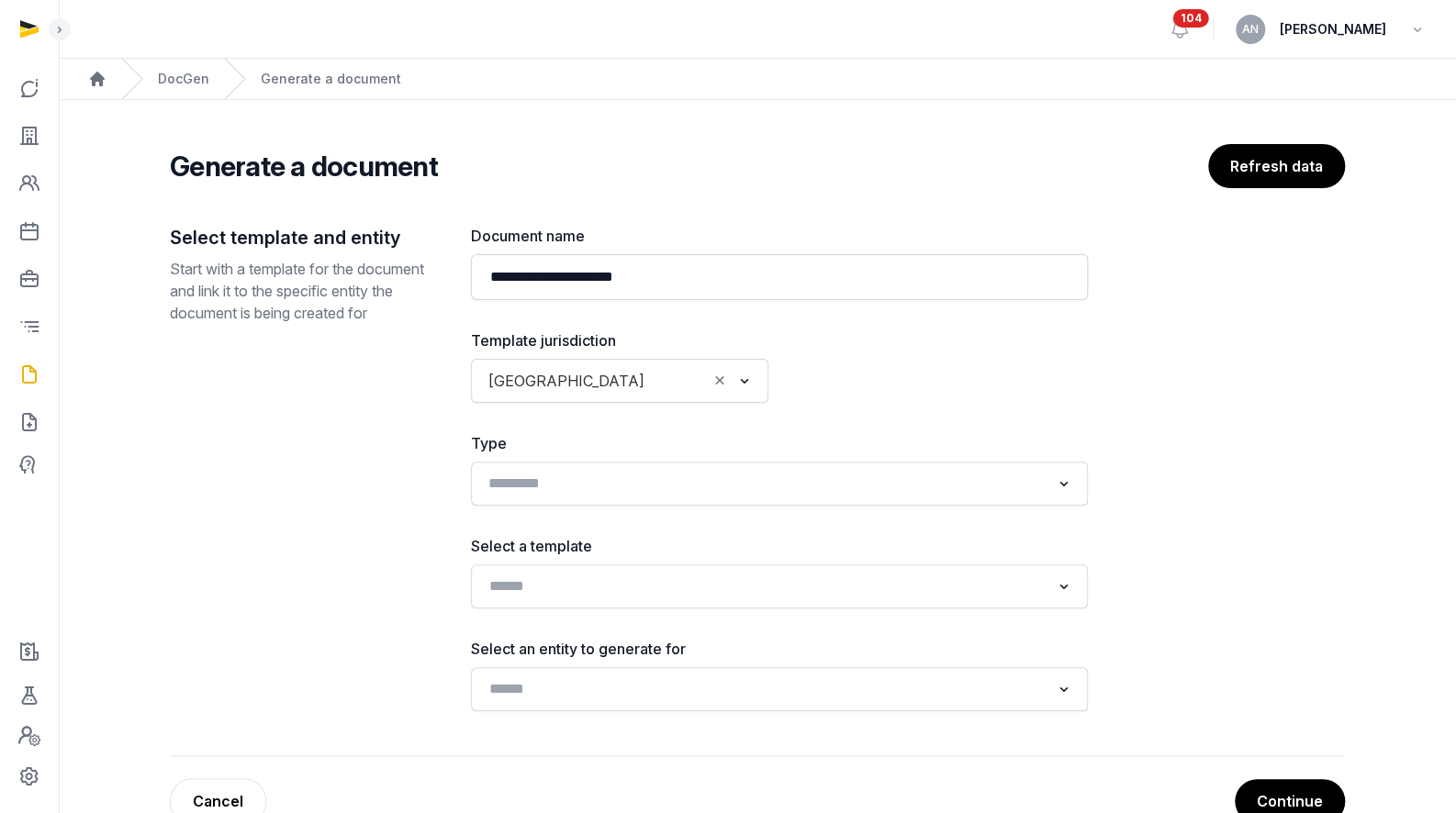
click at [629, 475] on input "Search for option" at bounding box center [766, 484] width 568 height 26
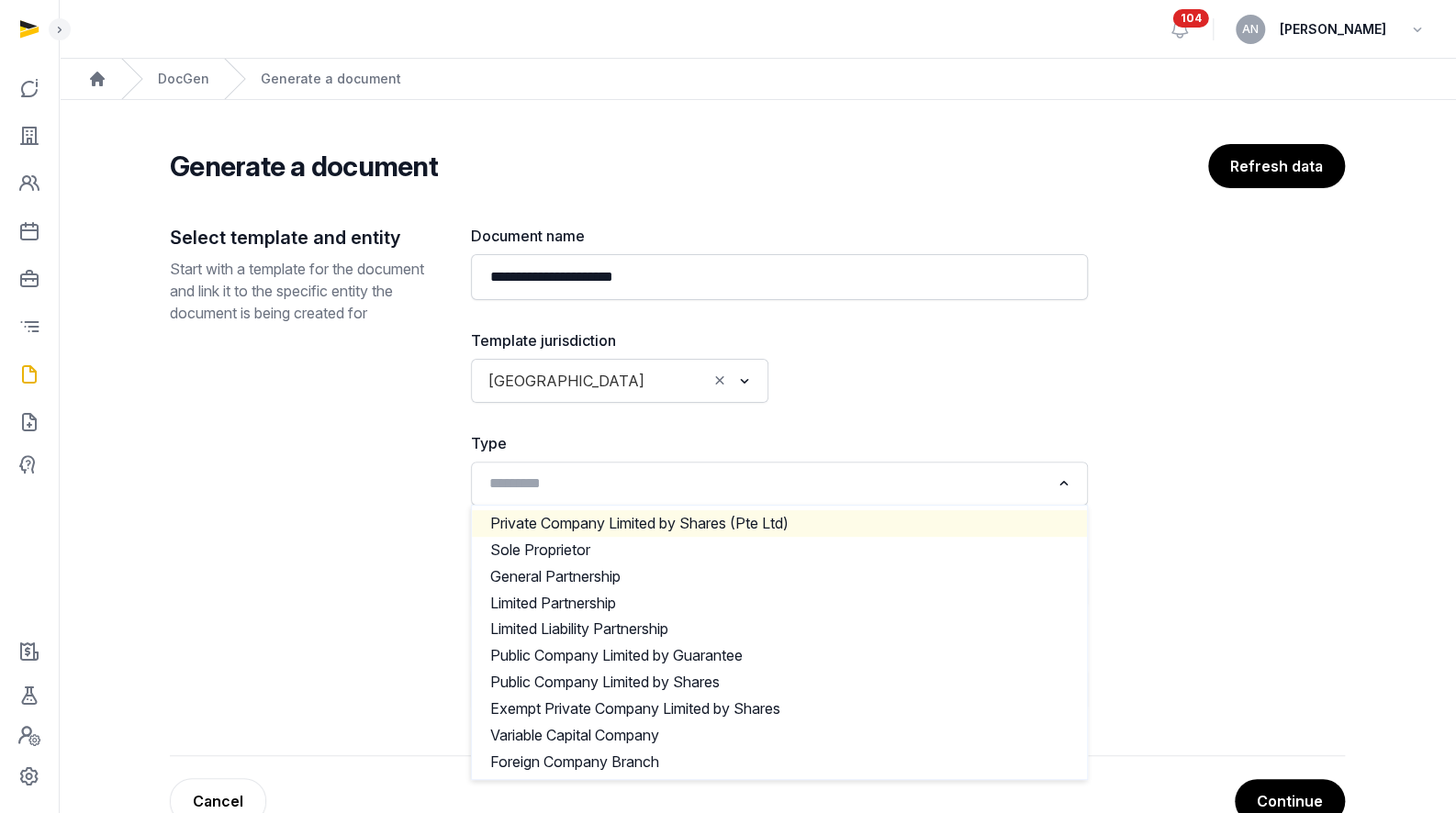
click at [815, 469] on div "Search for option" at bounding box center [766, 482] width 571 height 29
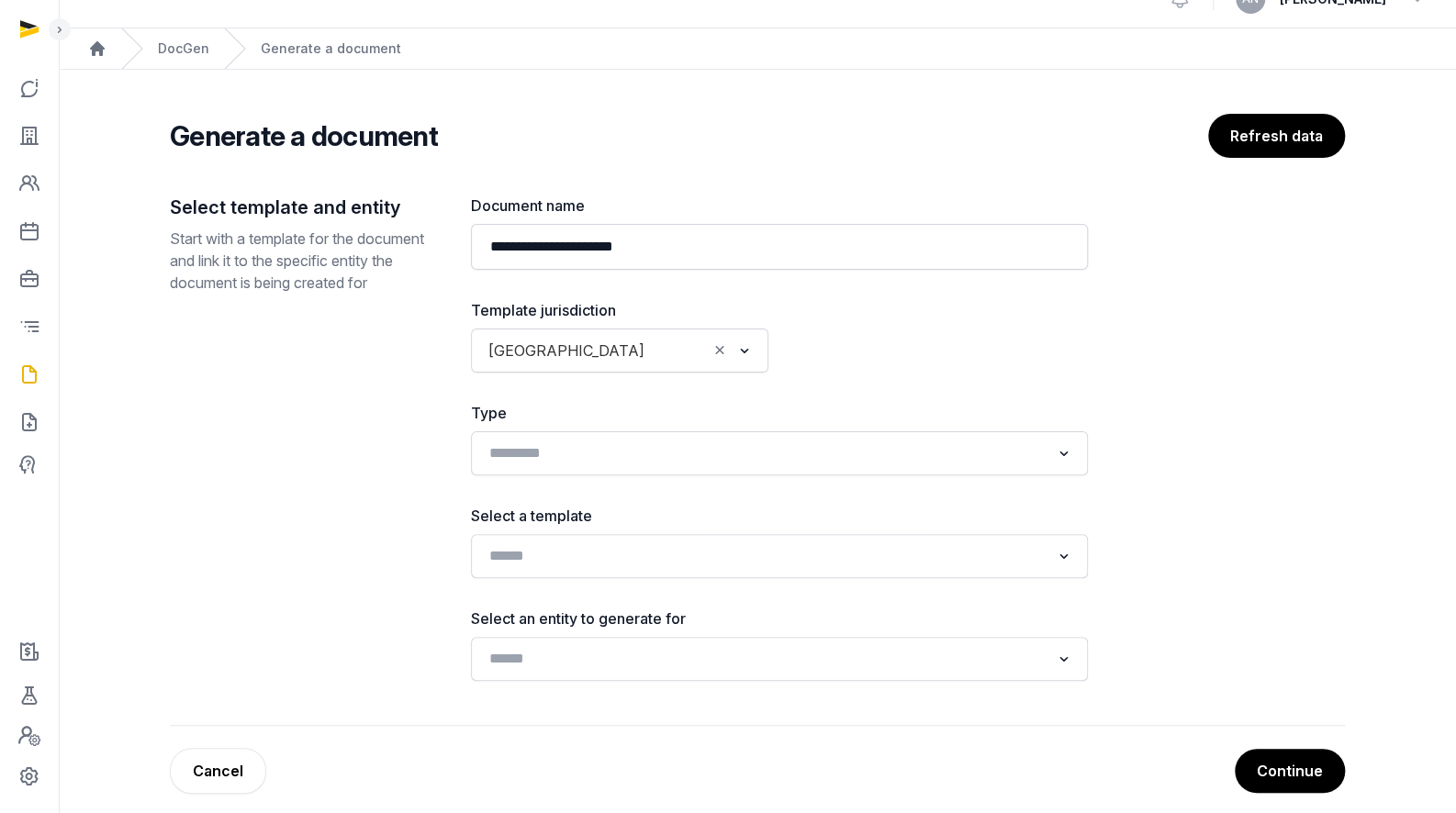
scroll to position [46, 0]
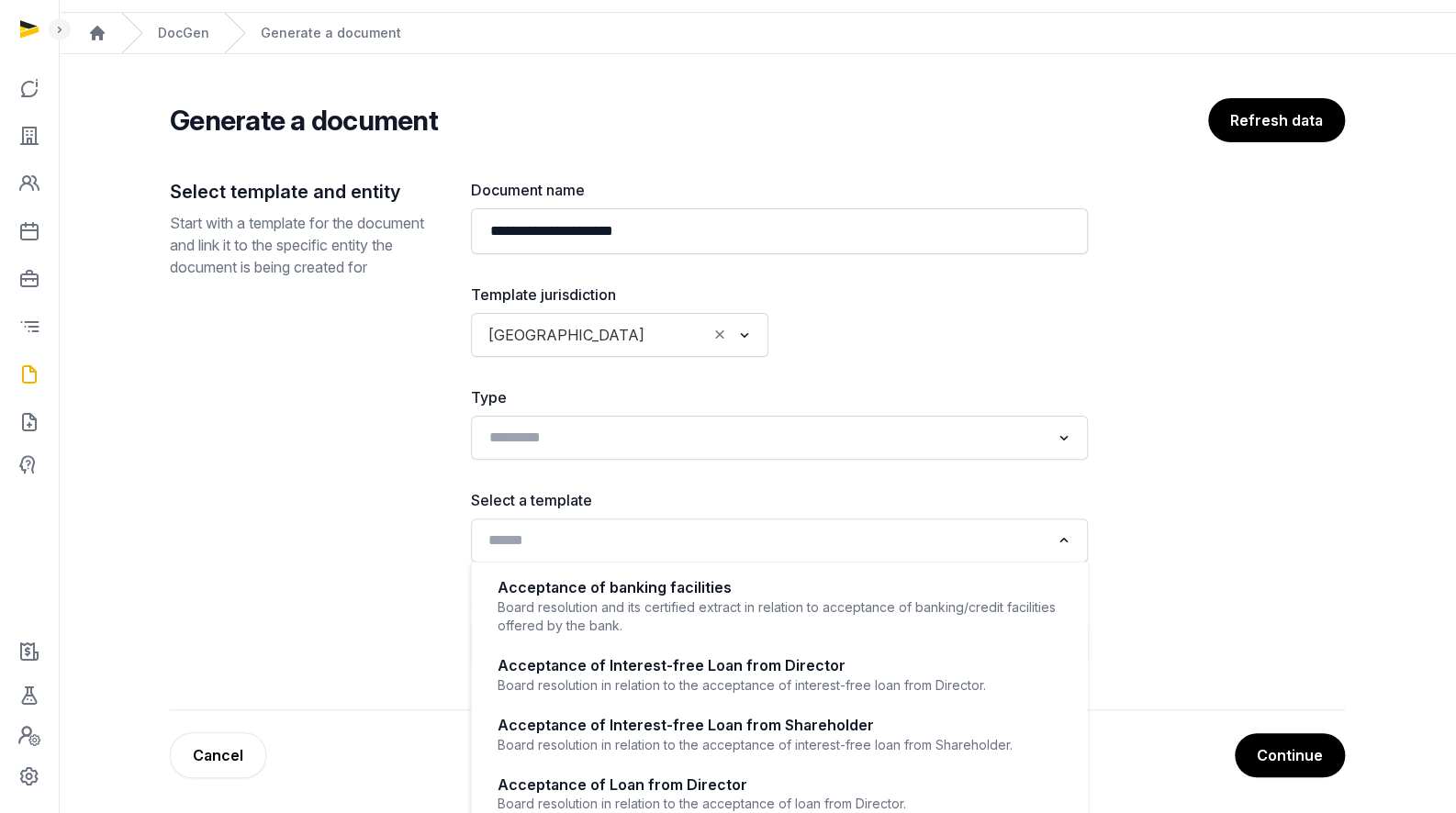
click at [731, 543] on input "Search for option" at bounding box center [766, 540] width 568 height 26
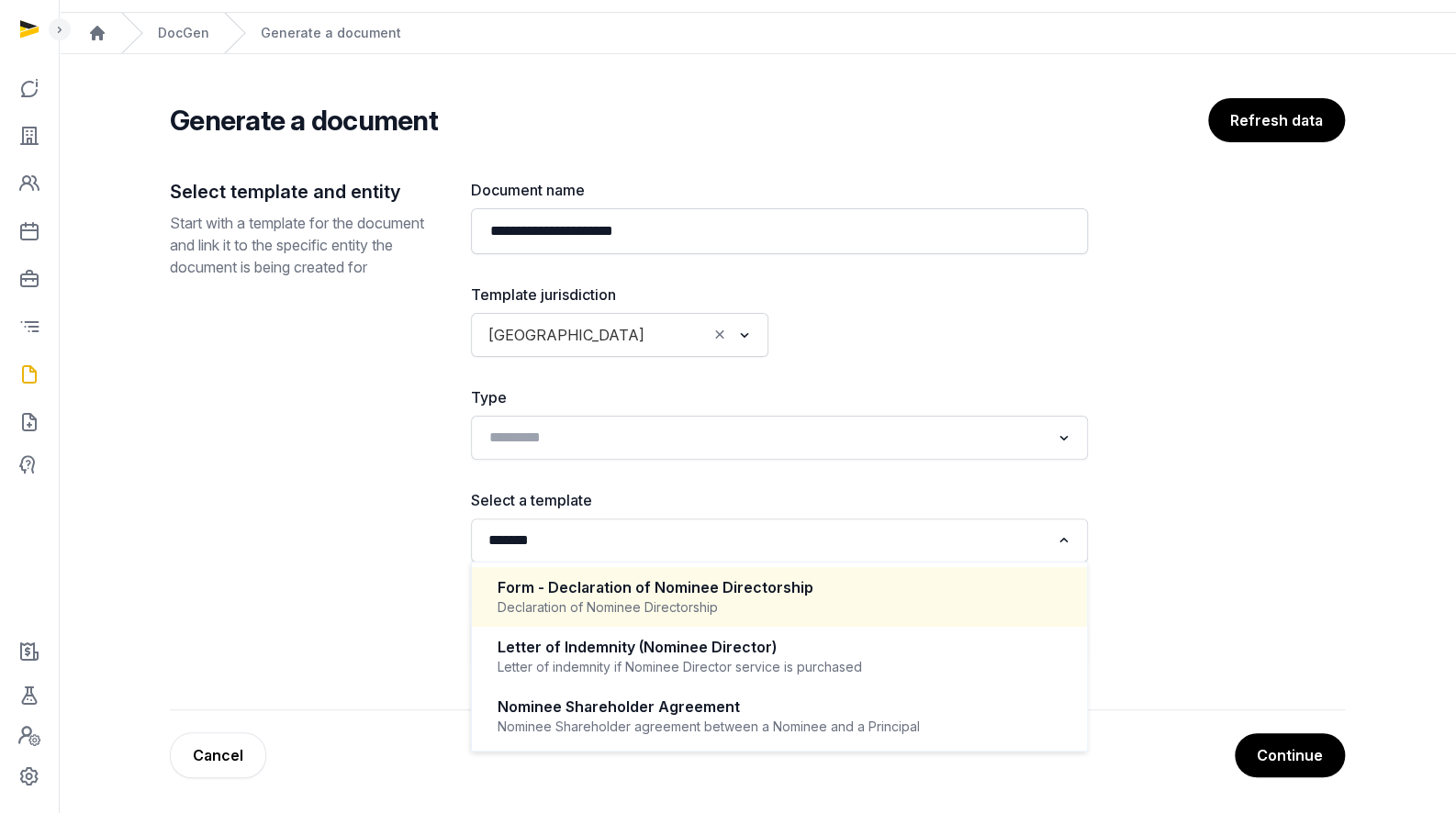
type input "*******"
click at [274, 735] on div "Continue Cancel" at bounding box center [757, 755] width 1175 height 46
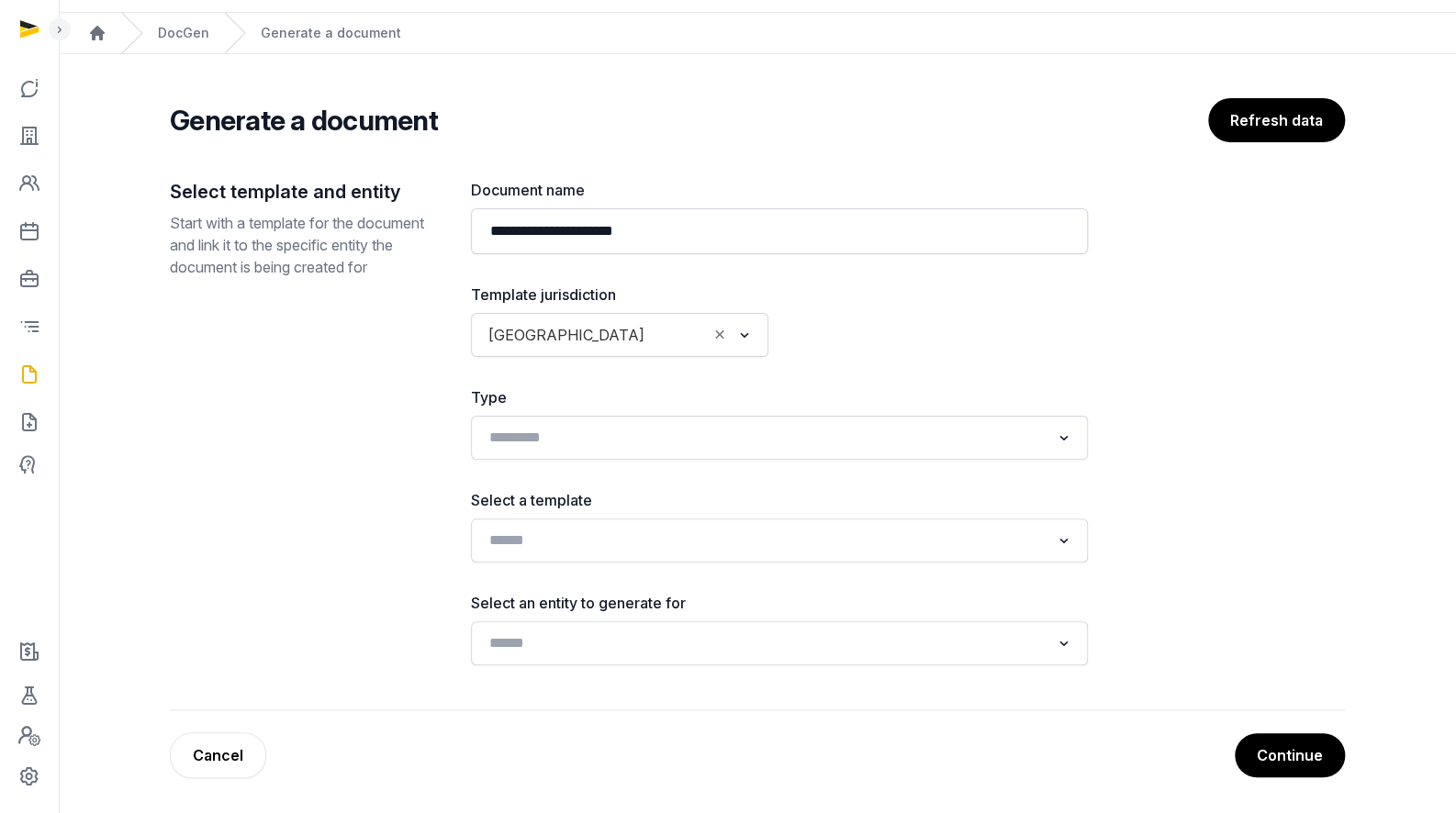
click at [148, 766] on main "**********" at bounding box center [757, 435] width 1397 height 761
click at [198, 762] on link "Cancel" at bounding box center [218, 755] width 96 height 46
